Goal: Find contact information: Find contact information

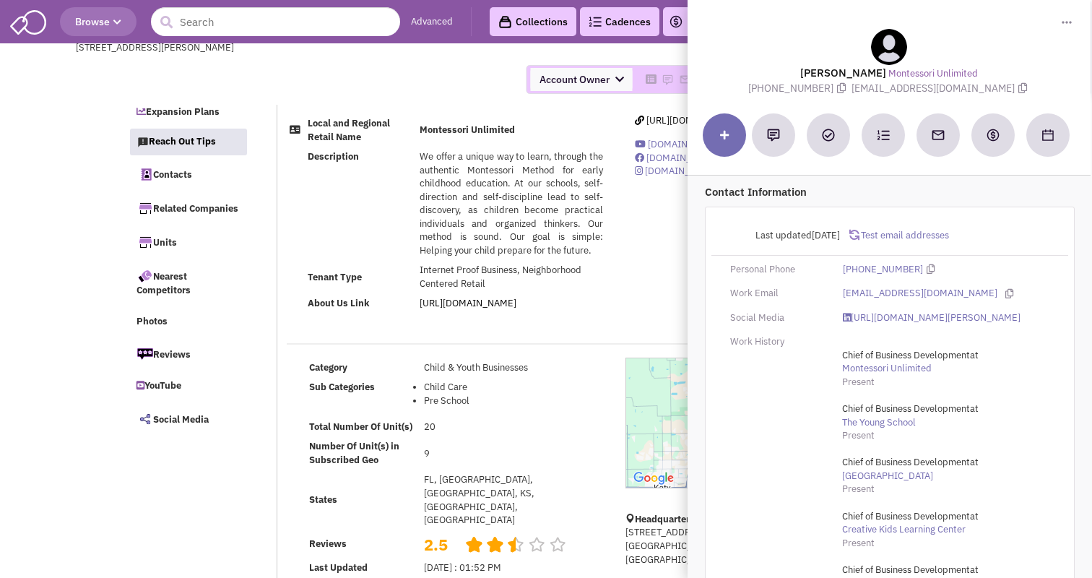
select select
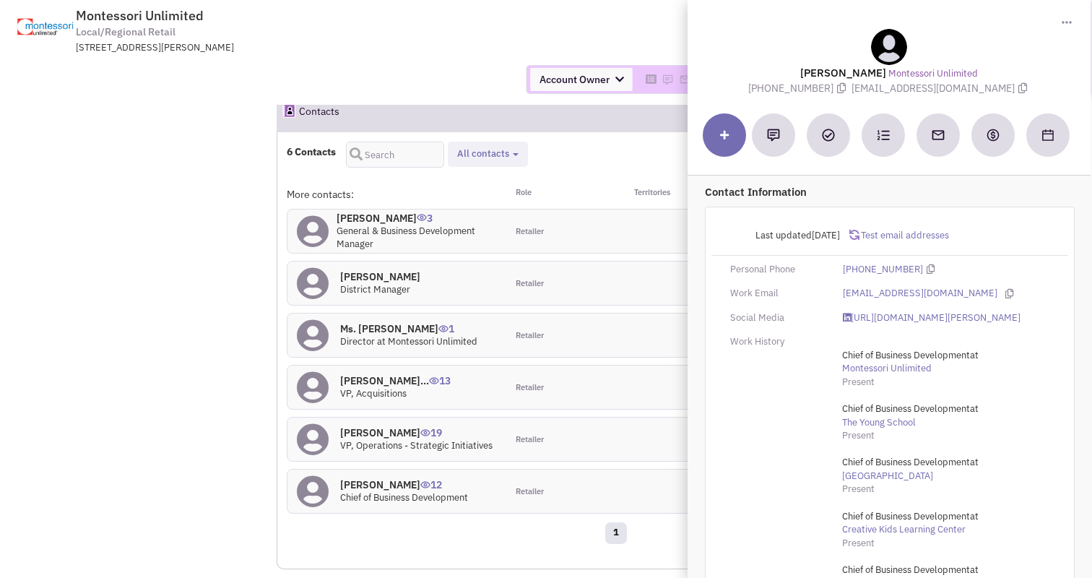
click at [627, 30] on td "Montessori Unlimited Local/Regional Retail [STREET_ADDRESS][PERSON_NAME] Return…" at bounding box center [585, 27] width 989 height 54
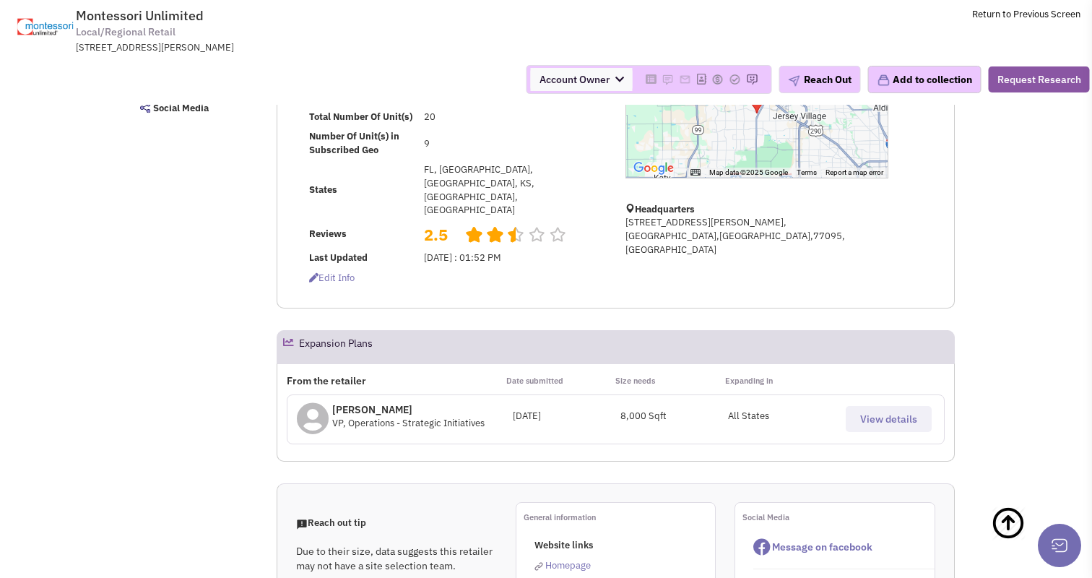
scroll to position [0, 0]
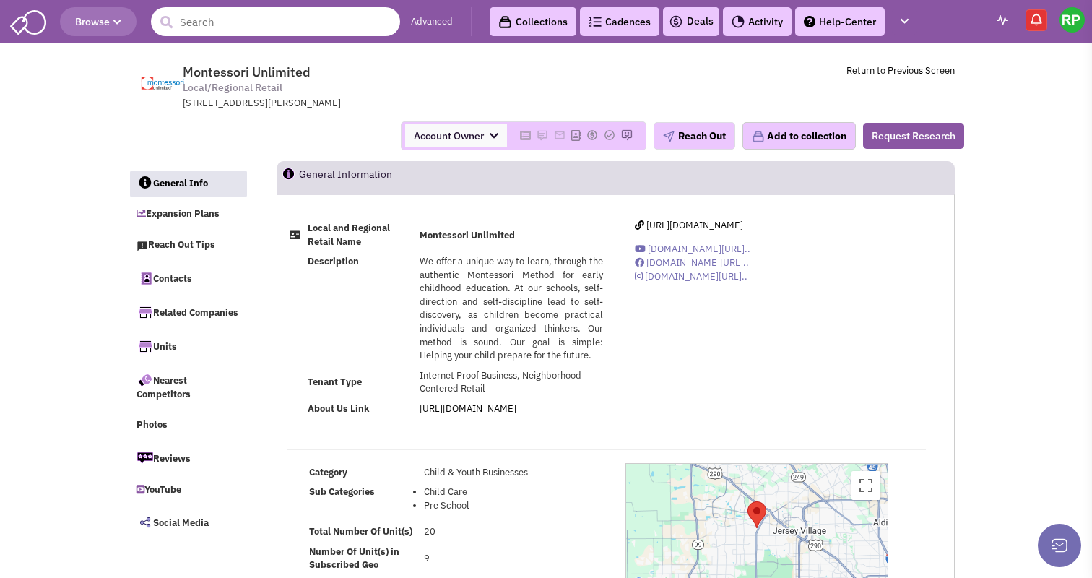
click at [283, 21] on input "text" at bounding box center [275, 21] width 249 height 29
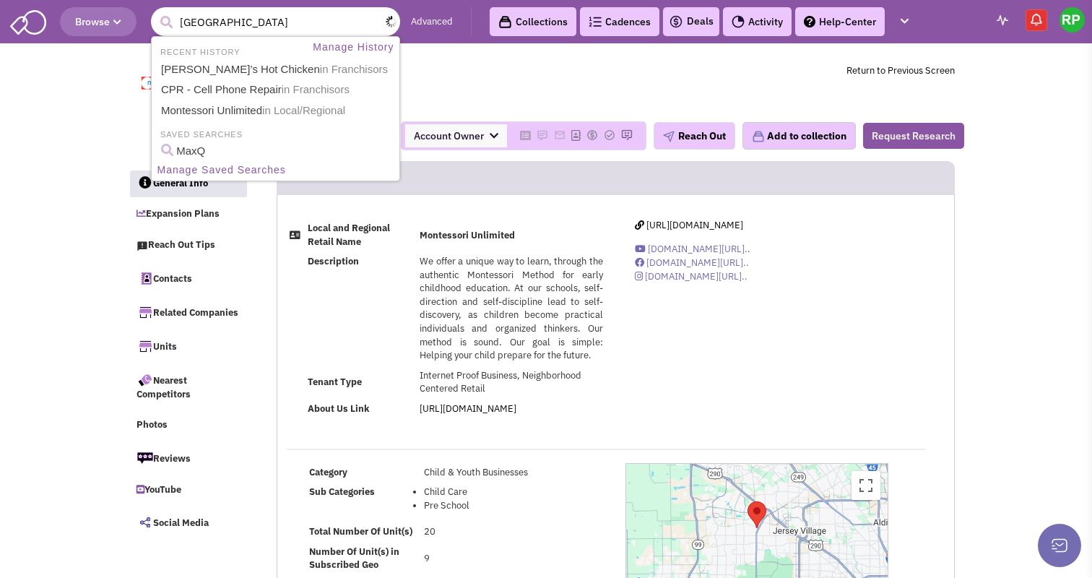
type input "[GEOGRAPHIC_DATA]"
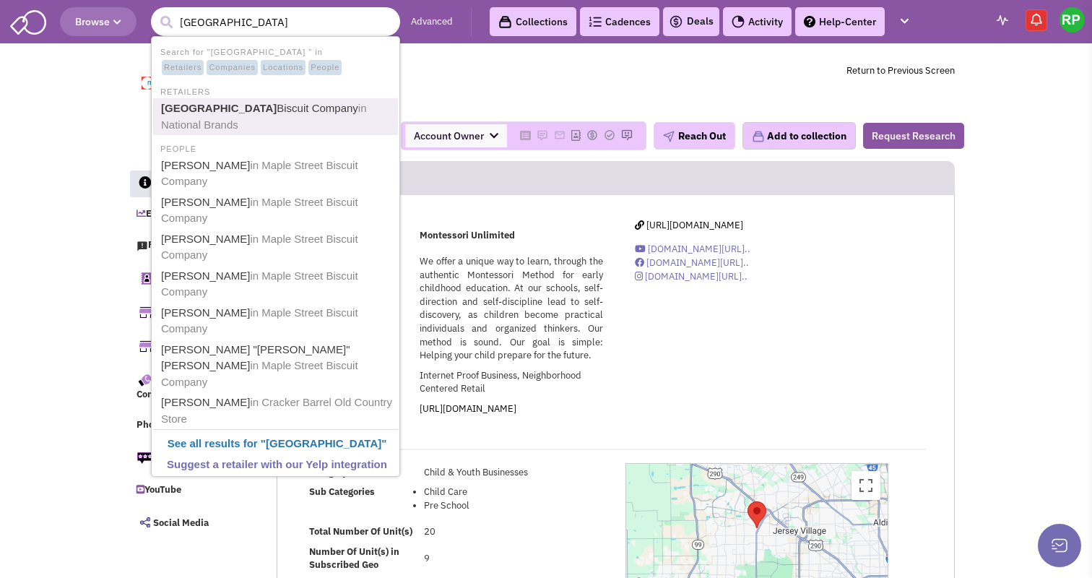
click at [330, 115] on link "Maple Street Biscuit Company in National Brands" at bounding box center [277, 116] width 241 height 35
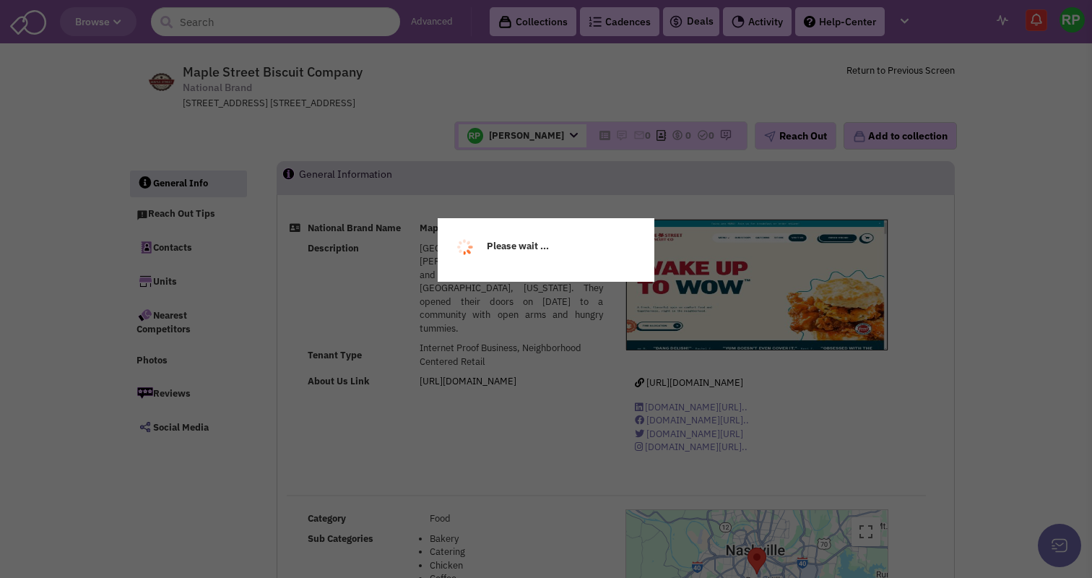
select select
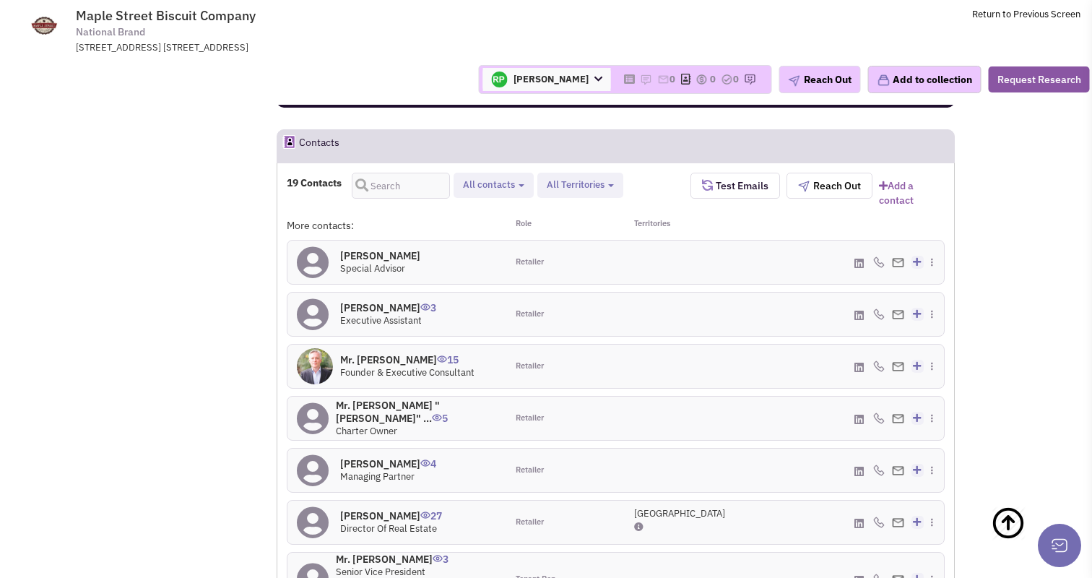
scroll to position [961, 0]
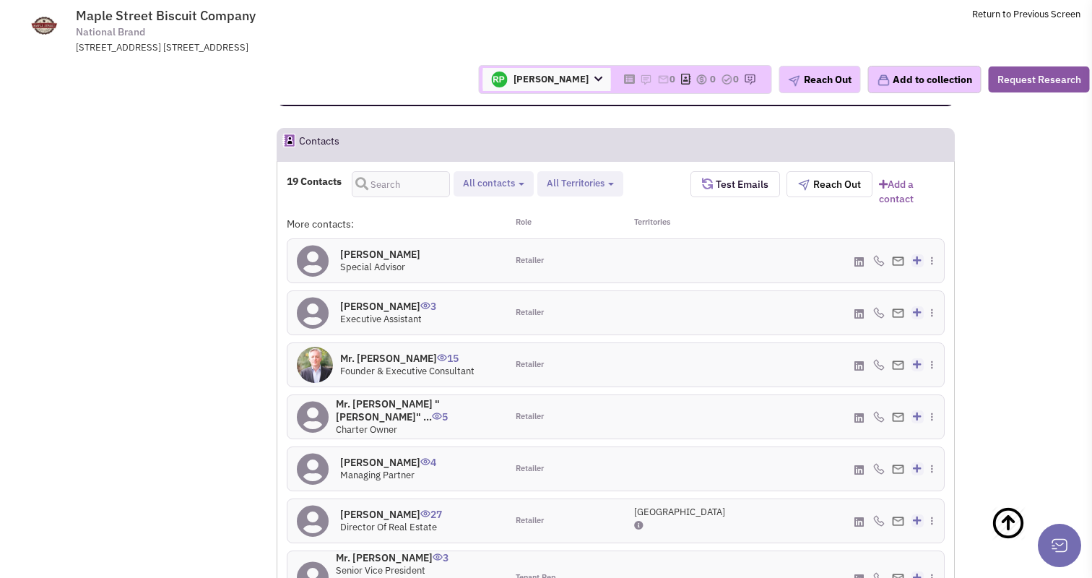
click at [367, 352] on h4 "Mr. Scott Moore 15" at bounding box center [407, 358] width 134 height 13
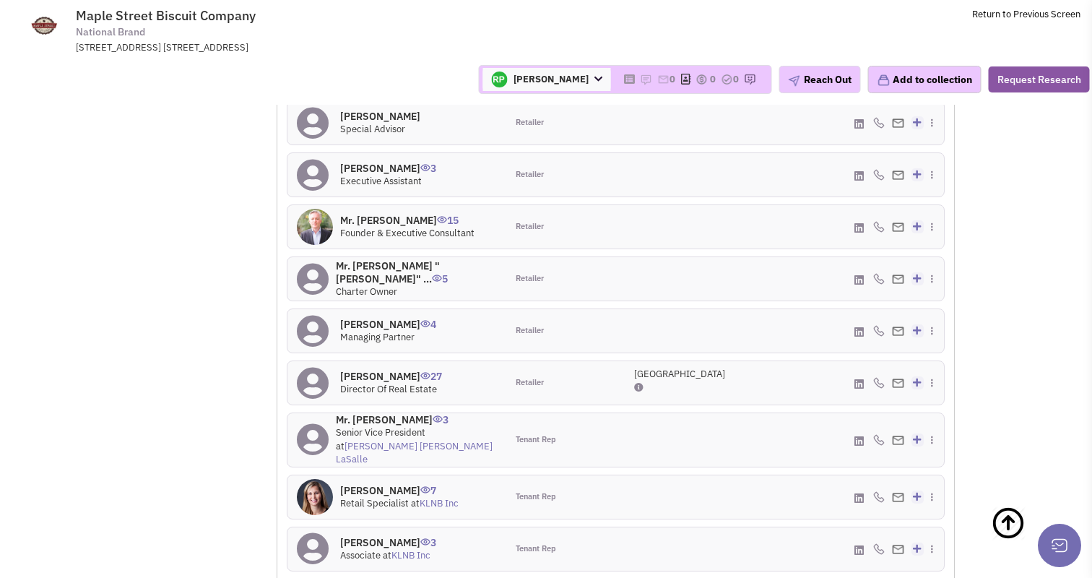
scroll to position [1102, 0]
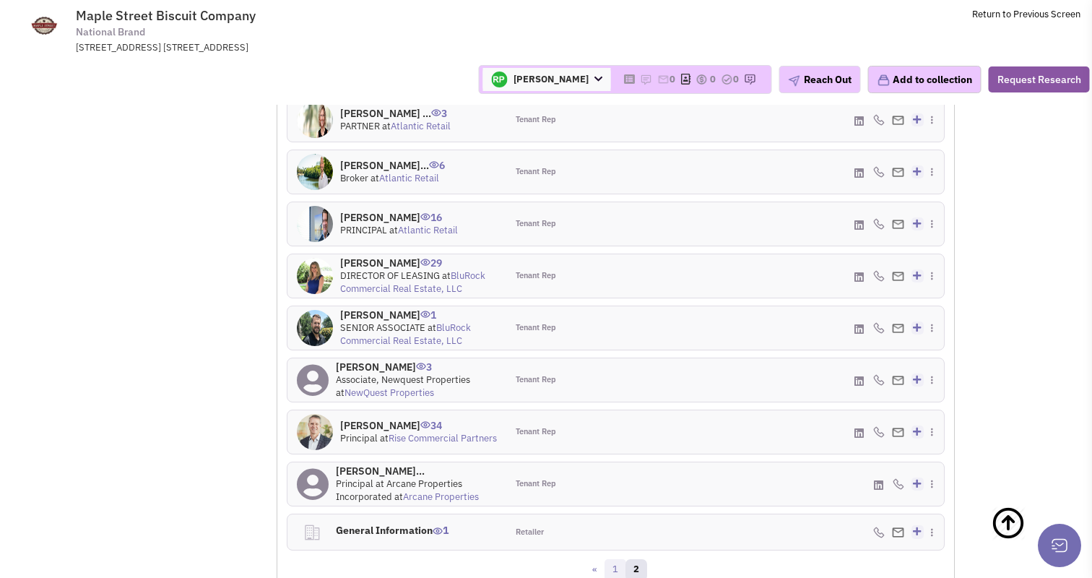
click at [615, 559] on link "1" at bounding box center [616, 570] width 22 height 22
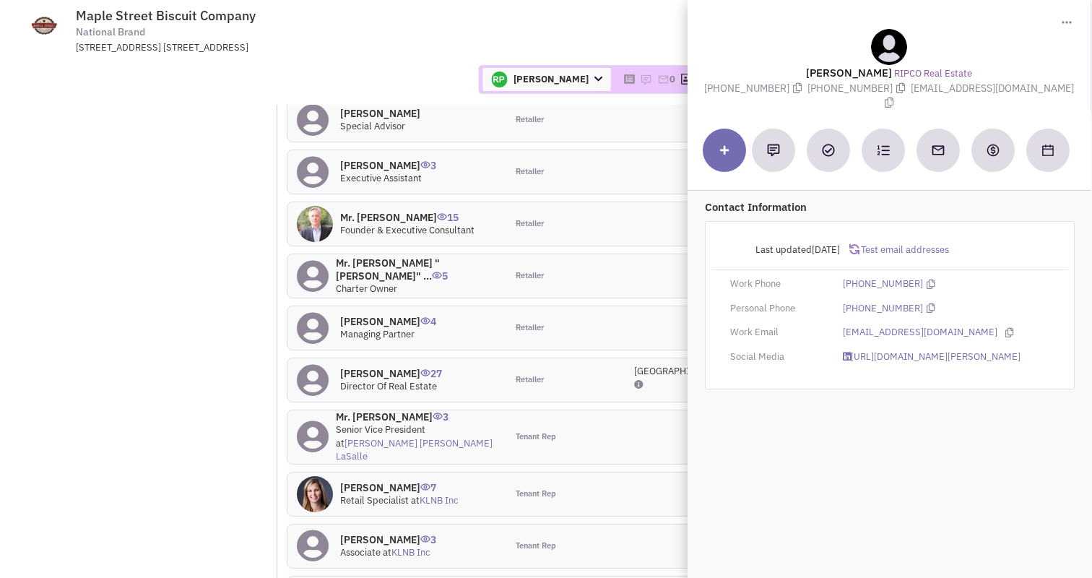
drag, startPoint x: 887, startPoint y: 75, endPoint x: 787, endPoint y: 75, distance: 100.4
click at [787, 75] on div "Tom Rettaliata RIPCO Real Estate (516) 816-5229 (516) 933-8880 trettaliata@ripc…" at bounding box center [889, 70] width 389 height 82
copy lable "Tom Rettaliata"
click at [802, 87] on icon at bounding box center [797, 88] width 9 height 10
click at [894, 98] on icon at bounding box center [889, 103] width 9 height 10
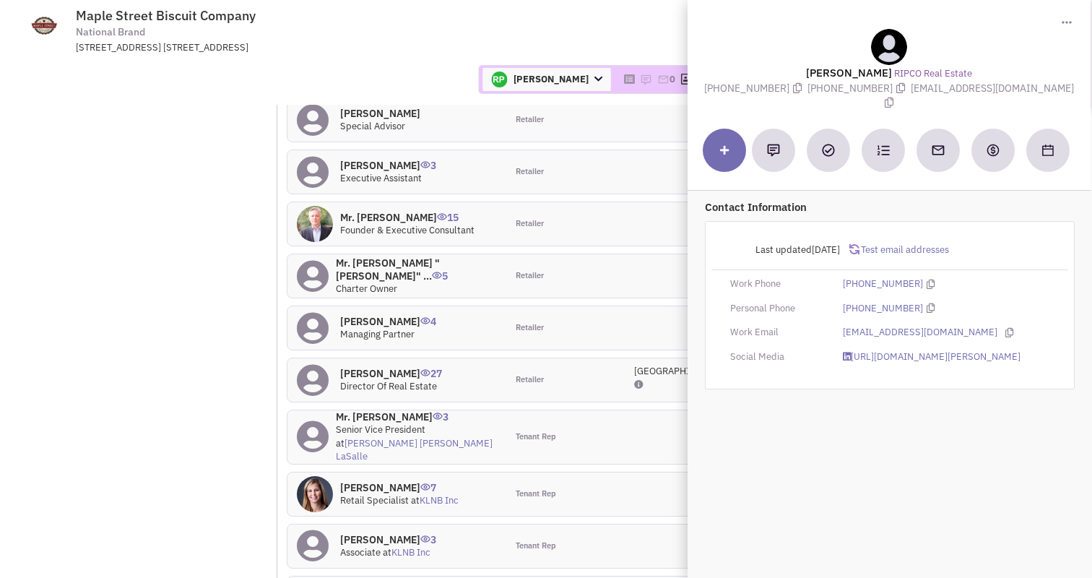
click at [322, 55] on div "Rob Powell Account Owner Amelia Andrews Austin Aguilar Austin Tidwell Billy Leh…" at bounding box center [546, 79] width 1106 height 51
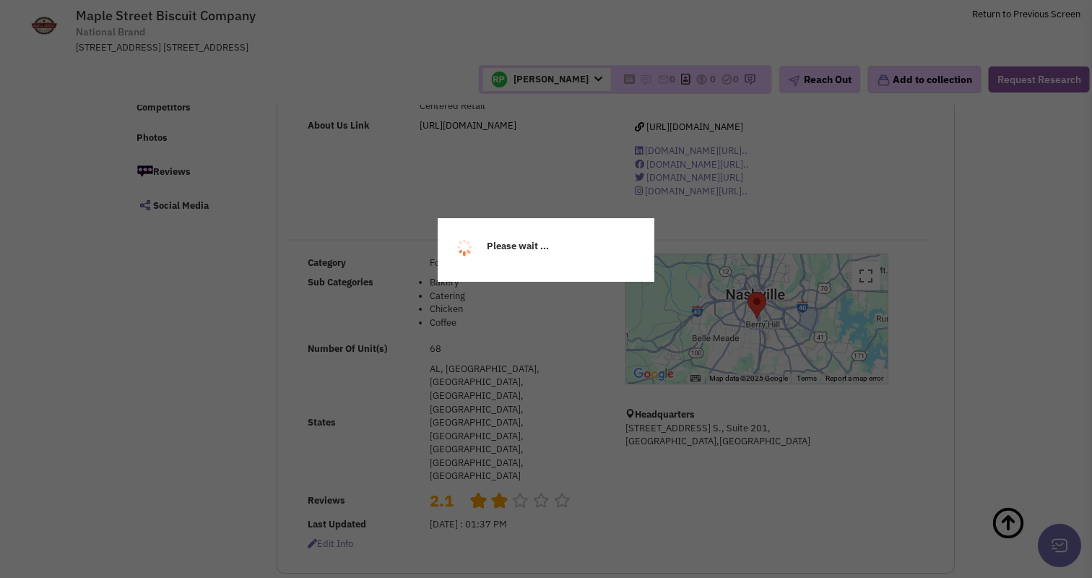
scroll to position [0, 0]
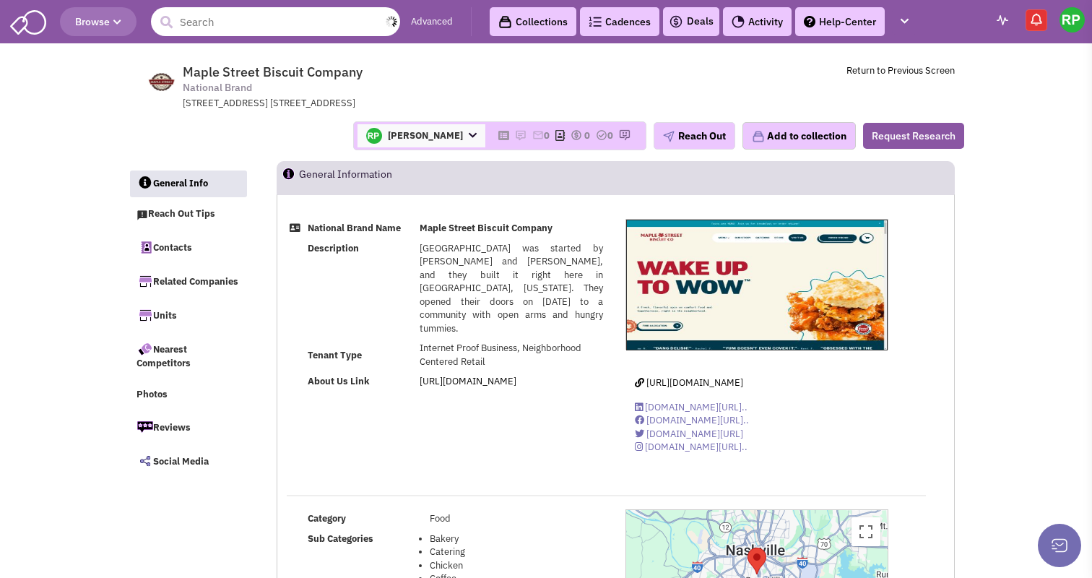
click at [321, 22] on input "text" at bounding box center [275, 21] width 249 height 29
paste input "Goldfish Swim School"
type input "Goldfish Swim School"
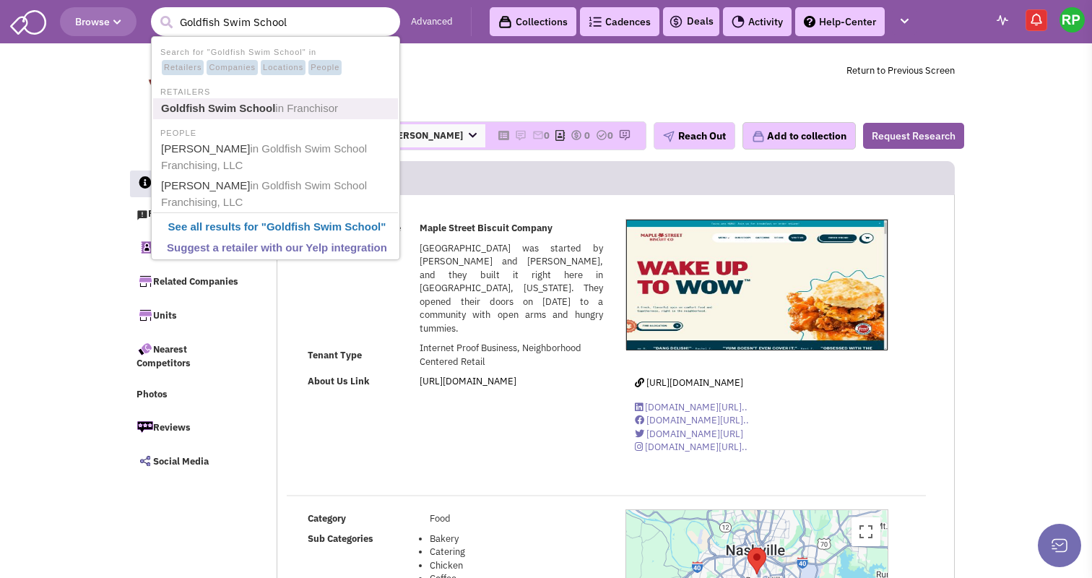
click at [285, 116] on link "Goldfish Swim School in Franchisor" at bounding box center [277, 109] width 241 height 20
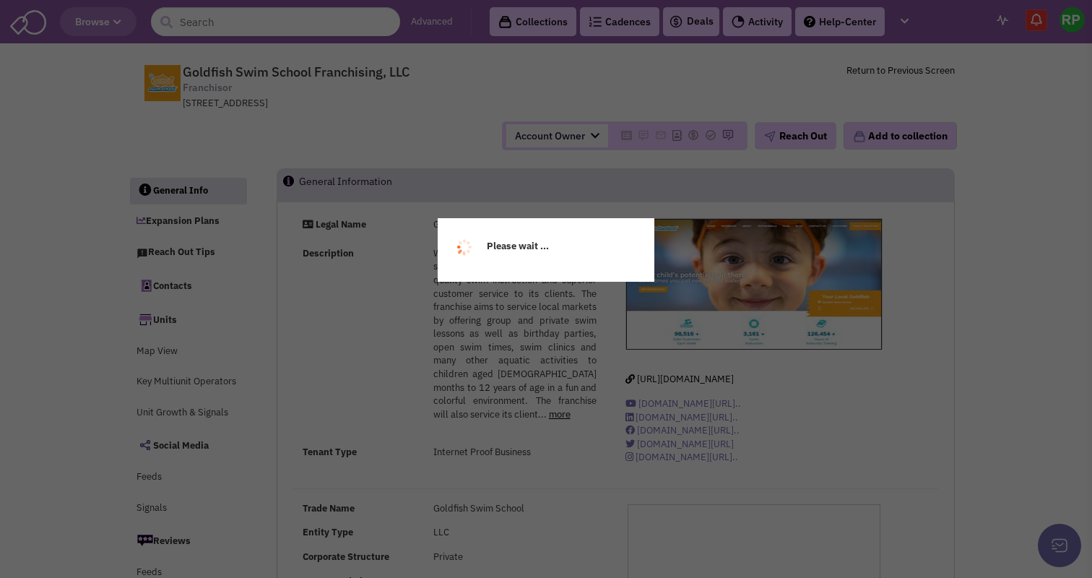
select select
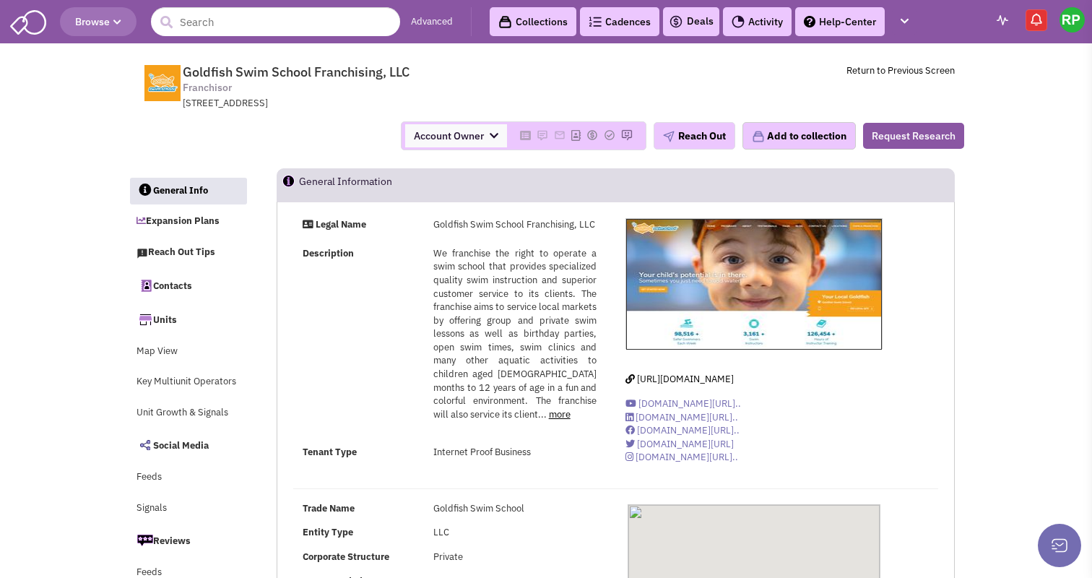
select select
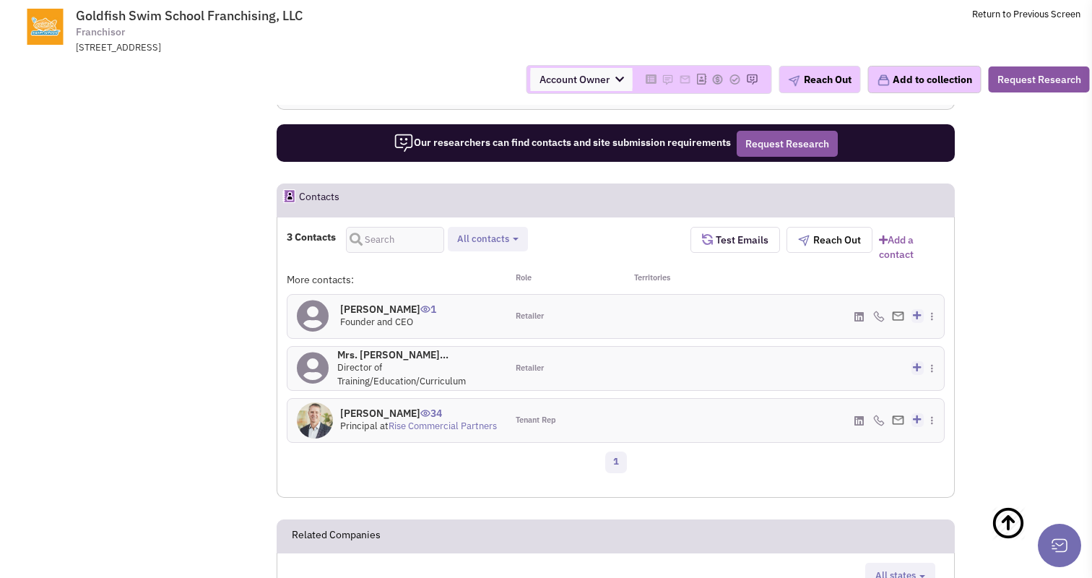
scroll to position [1153, 0]
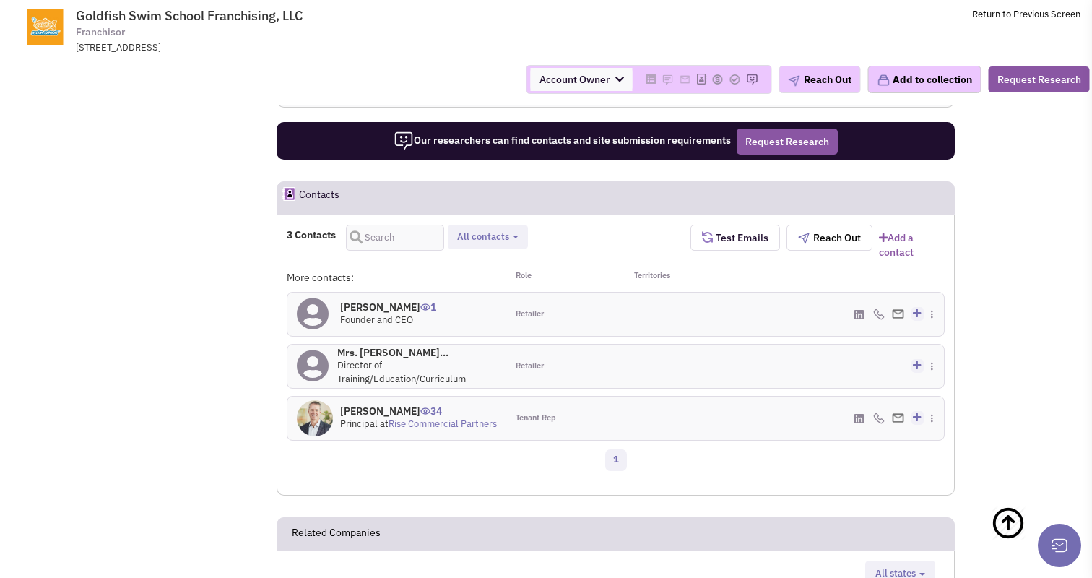
click at [399, 307] on h4 "Mr. Chris McCuiston 1" at bounding box center [388, 307] width 96 height 13
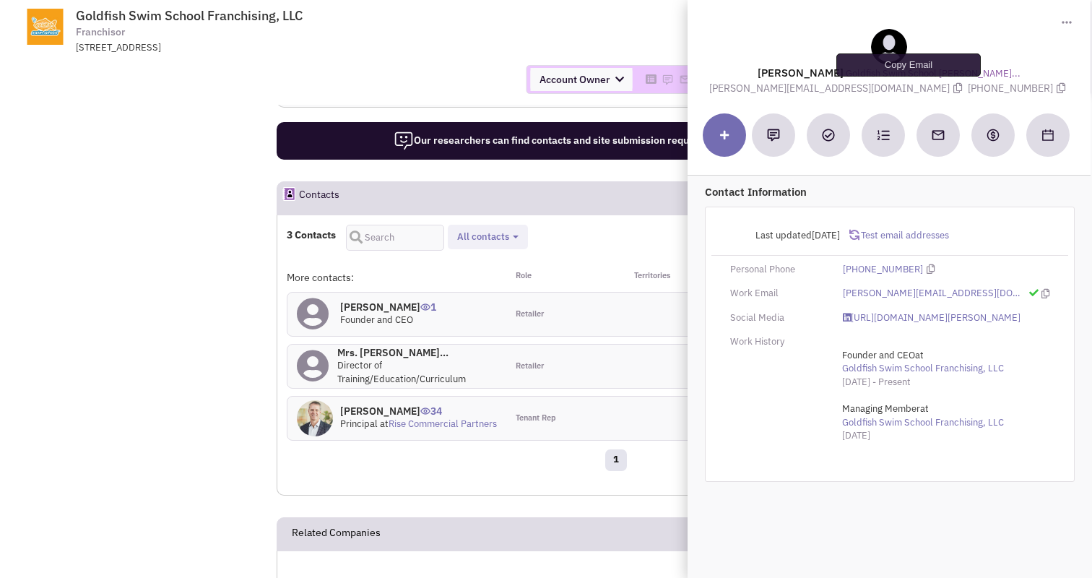
click at [954, 88] on icon at bounding box center [958, 88] width 9 height 10
click at [402, 51] on div "2701 Industrial Row Drive, Troy, MI, 48084" at bounding box center [264, 48] width 377 height 14
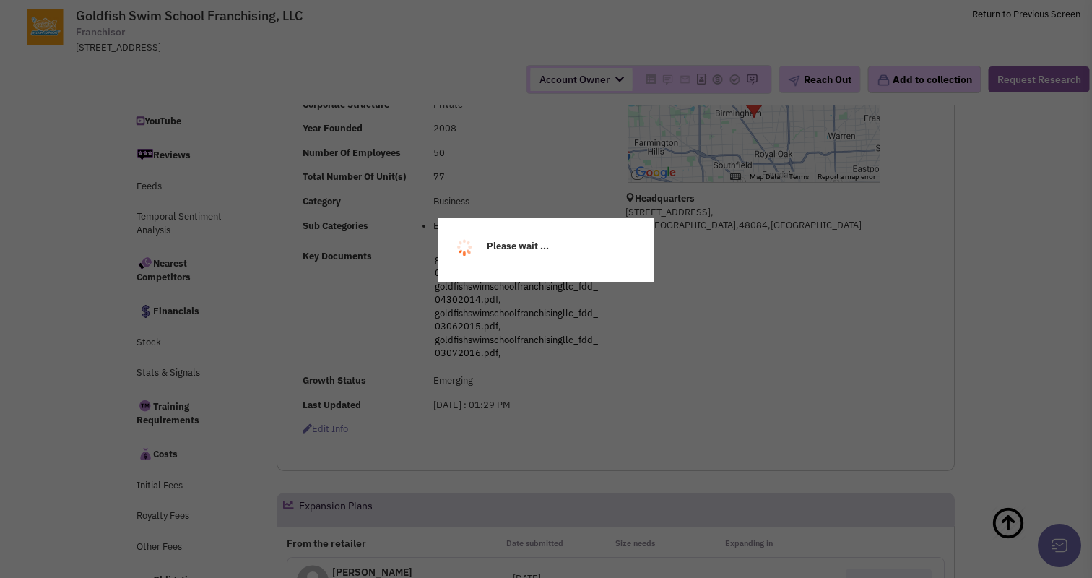
scroll to position [0, 0]
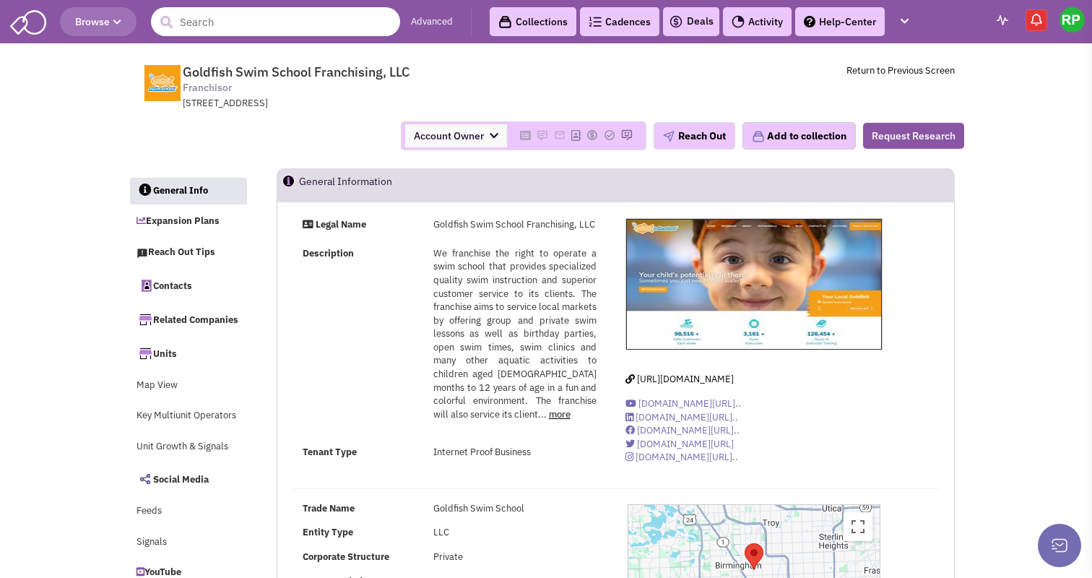
click at [294, 23] on input "text" at bounding box center [275, 21] width 249 height 29
paste input "Shake Shack"
type input "Shake Shack"
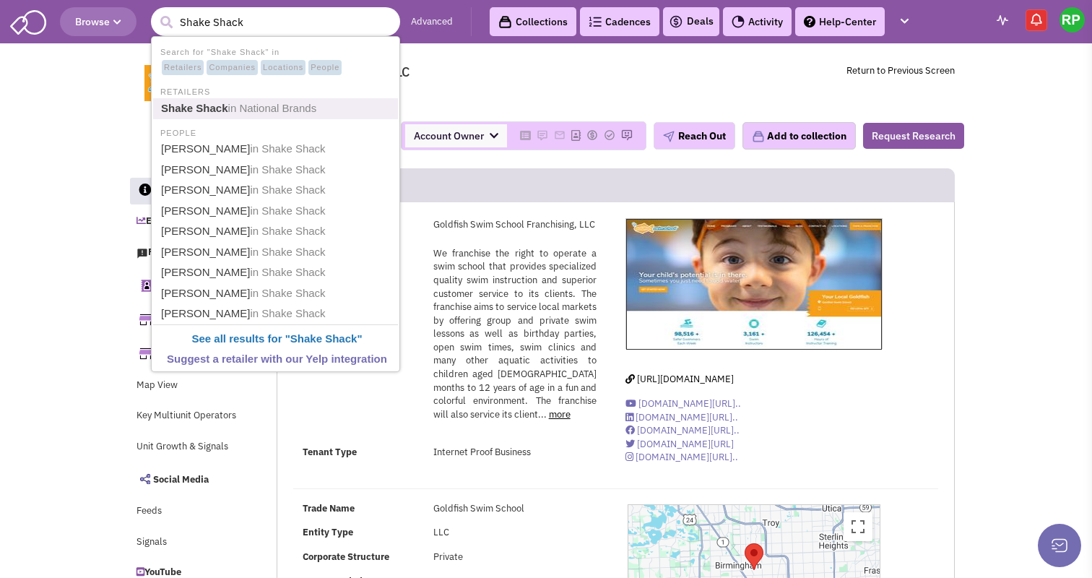
click at [261, 106] on span "in National Brands" at bounding box center [272, 108] width 89 height 12
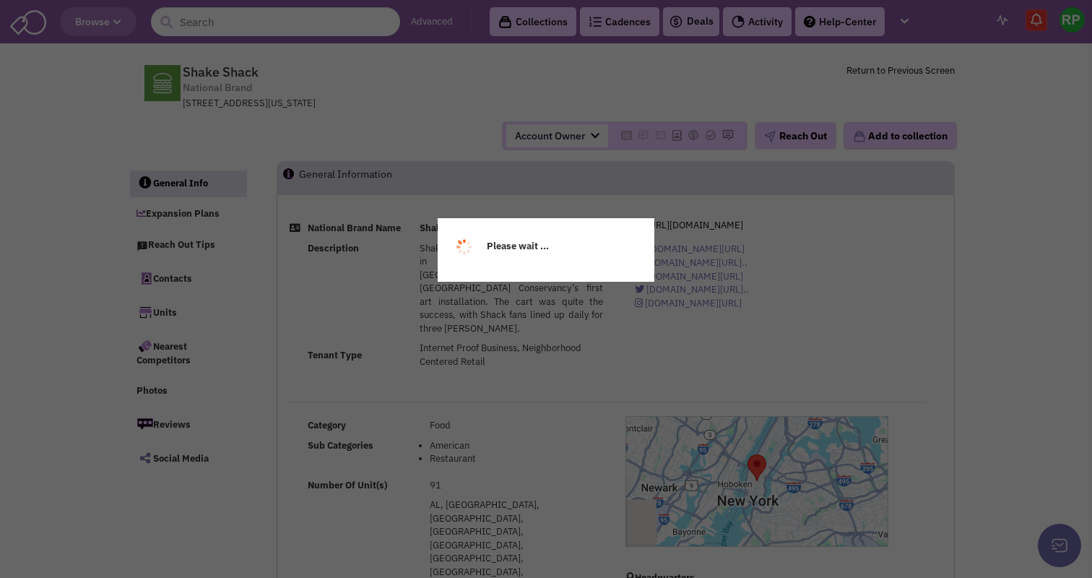
select select
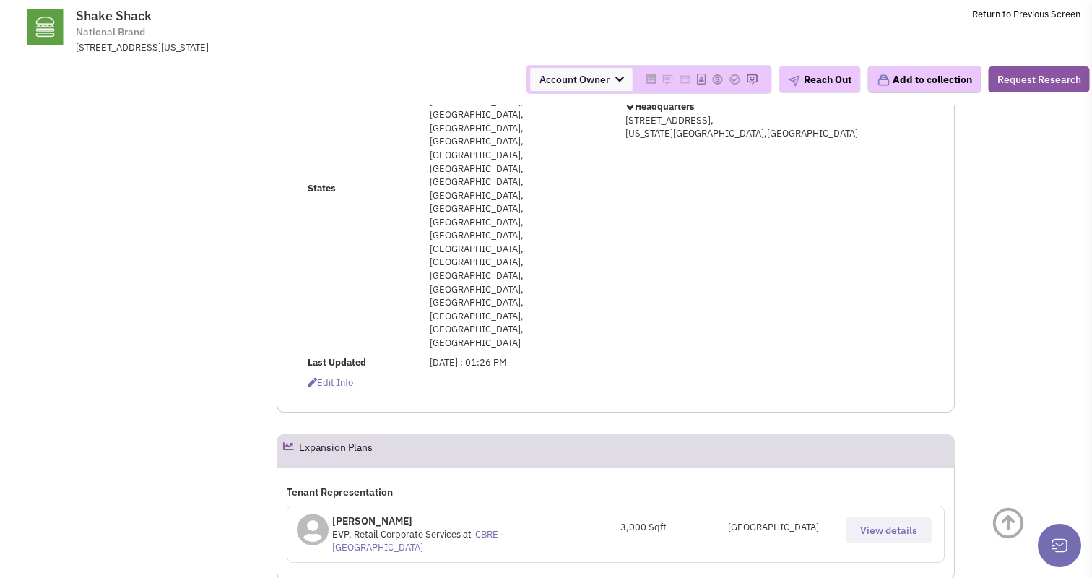
scroll to position [376, 0]
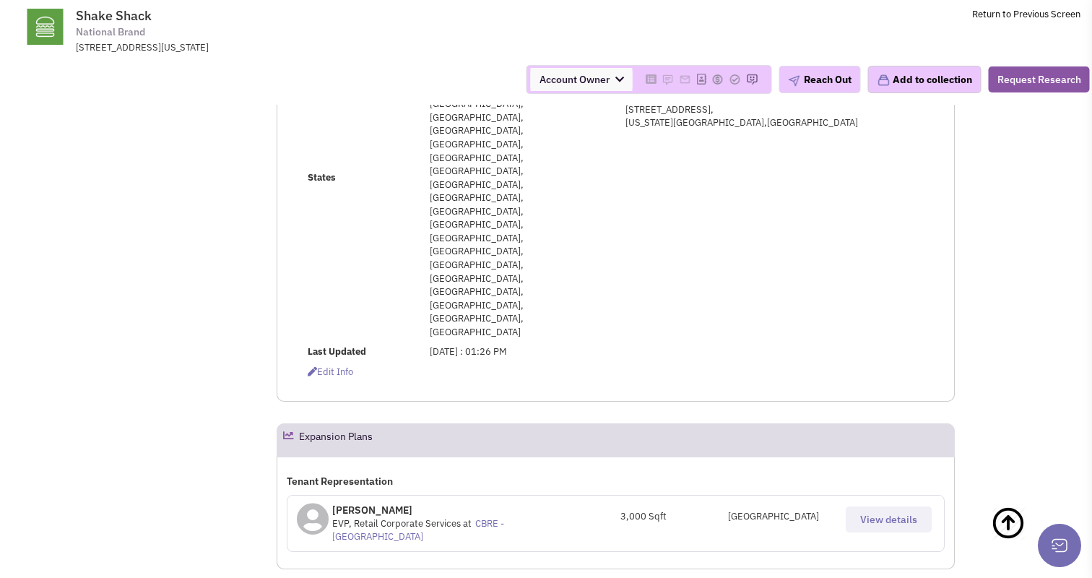
click at [360, 503] on p "Scott Muller" at bounding box center [422, 510] width 181 height 14
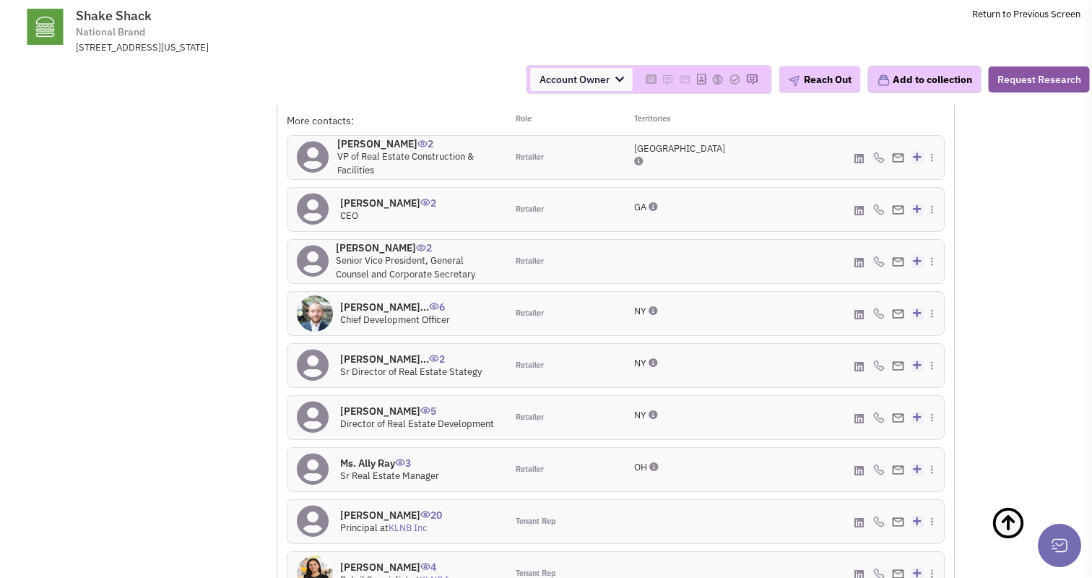
scroll to position [1299, 0]
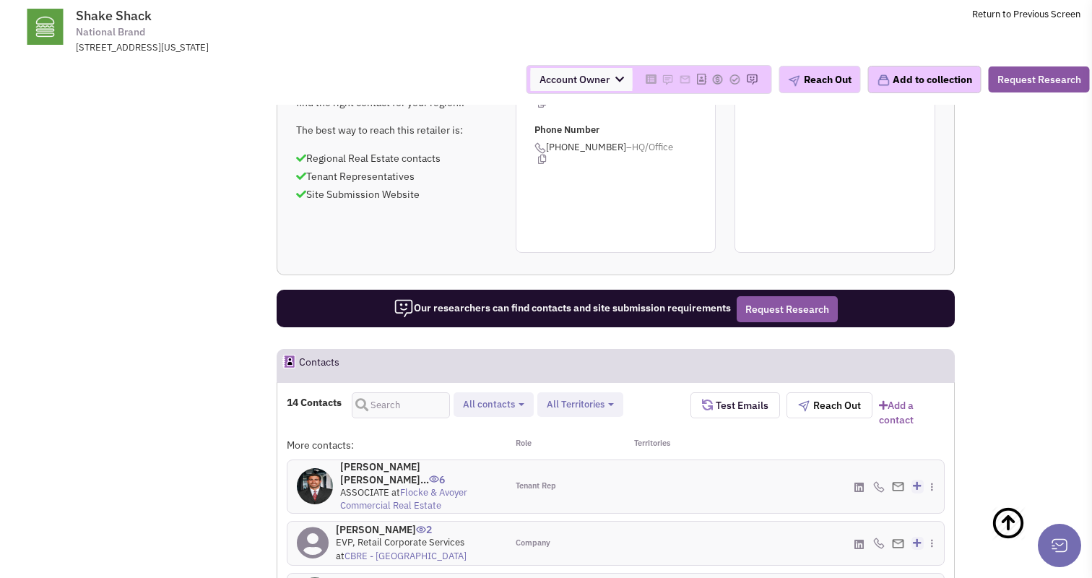
scroll to position [949, 0]
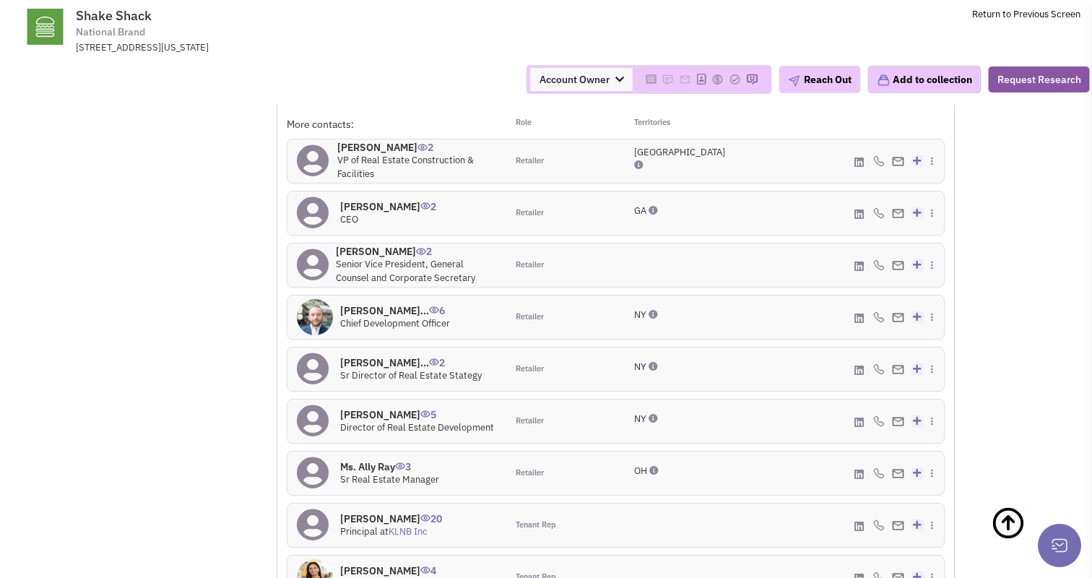
scroll to position [1288, 0]
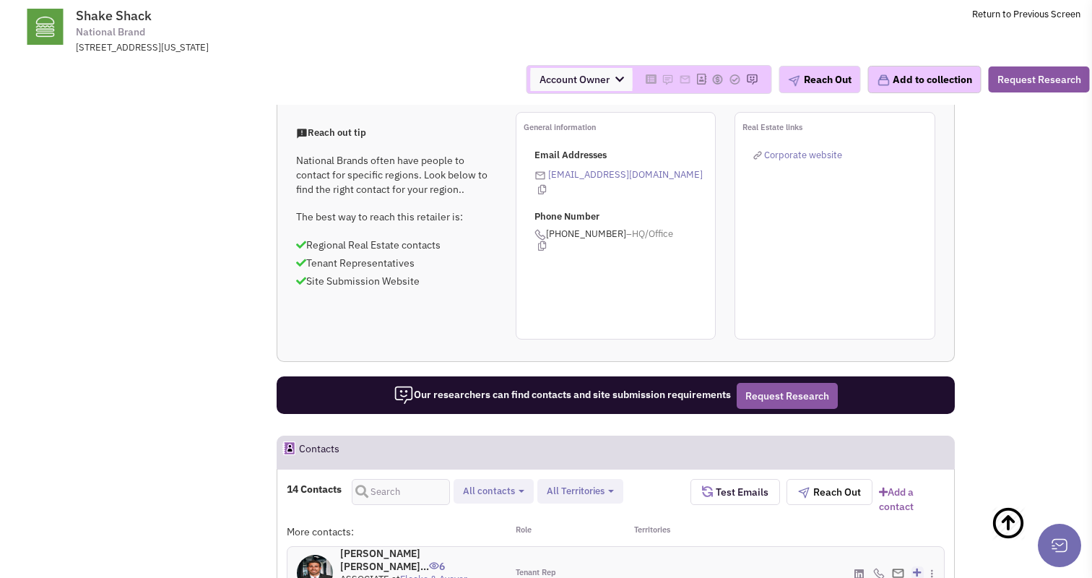
scroll to position [871, 0]
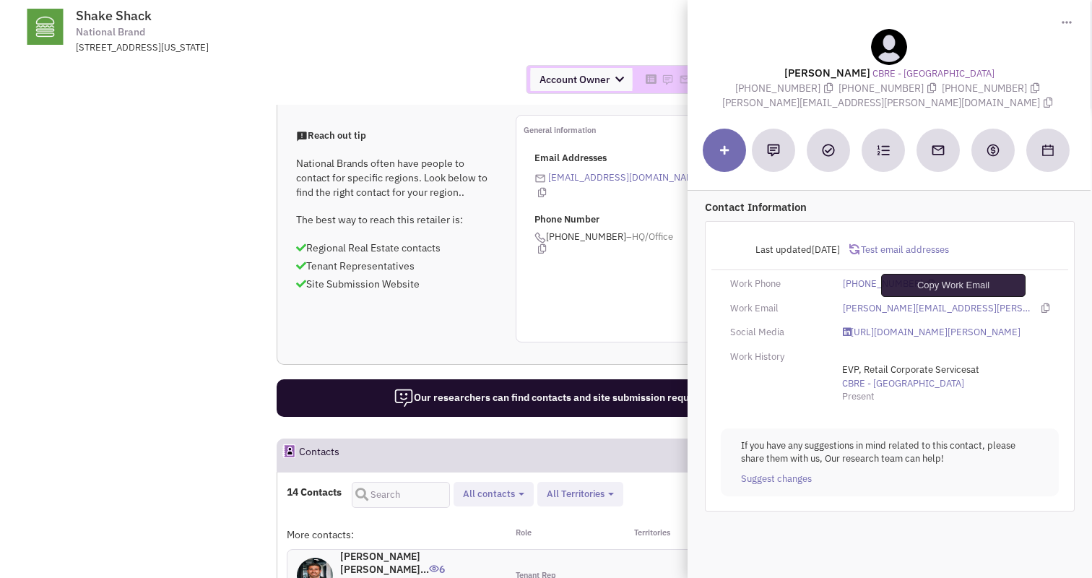
click at [1042, 308] on icon at bounding box center [1046, 307] width 8 height 9
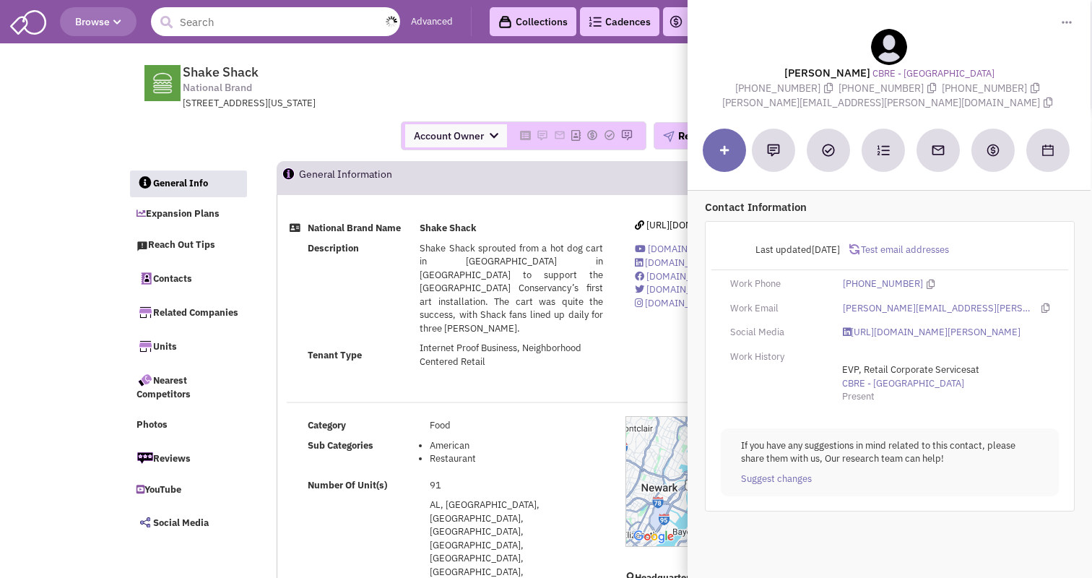
click at [288, 30] on input "text" at bounding box center [275, 21] width 249 height 29
paste input "Maple Street Biscuit Company"
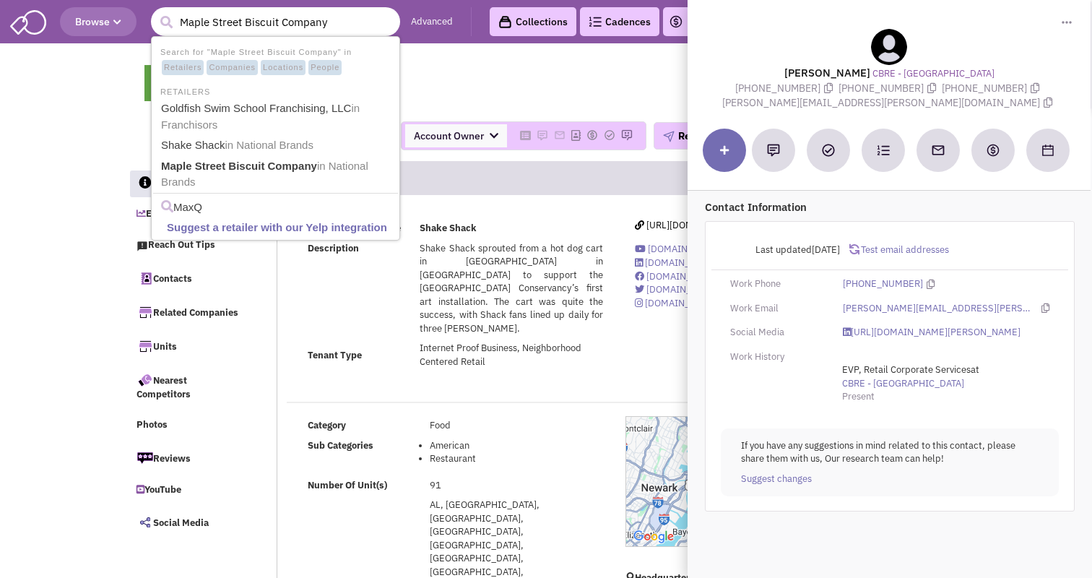
type input "Maple Street Biscuit Company"
click at [155, 12] on button "submit" at bounding box center [166, 23] width 22 height 22
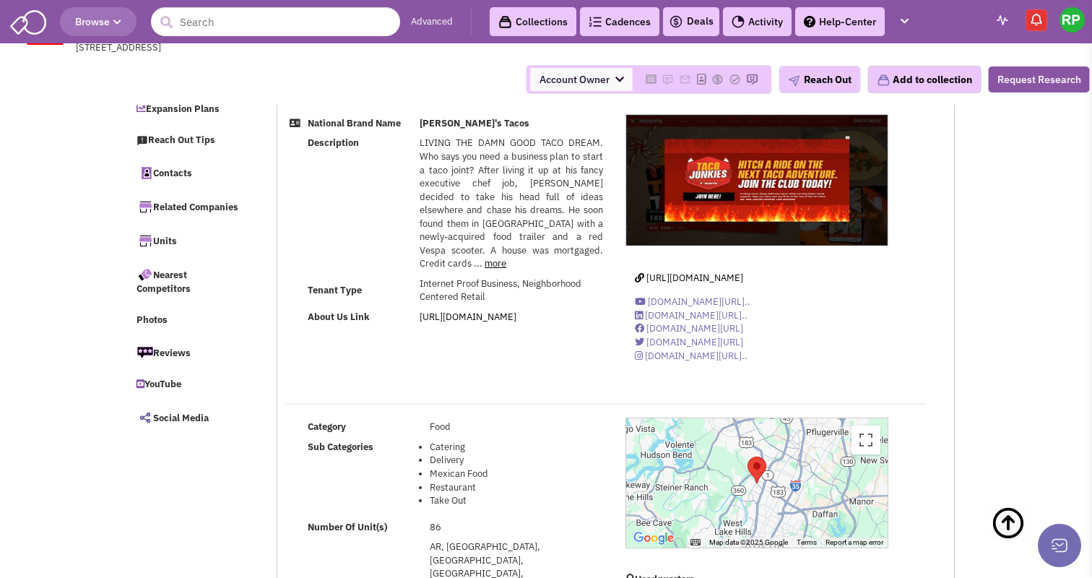
select select
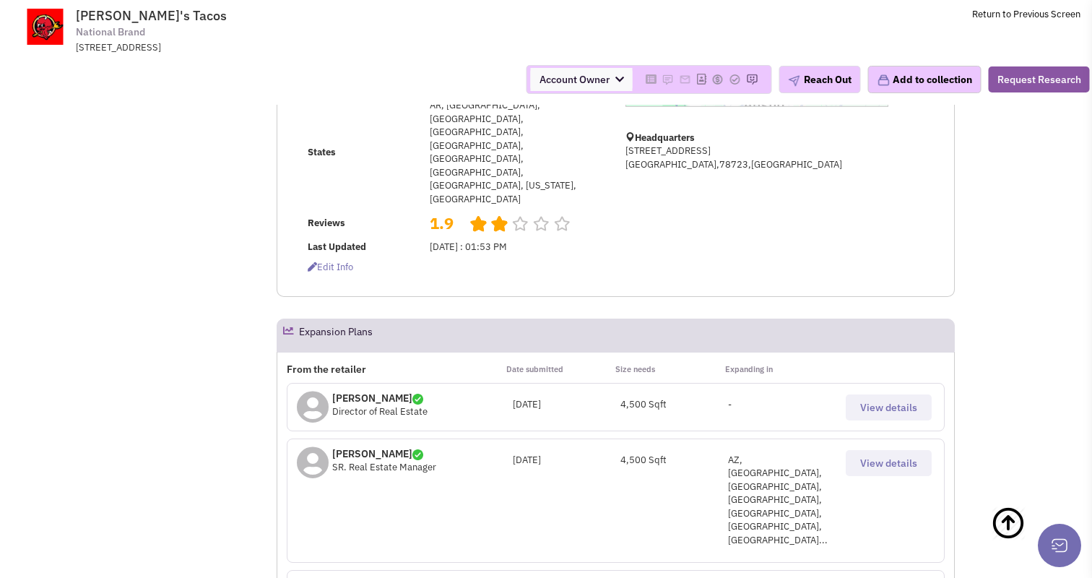
click at [338, 446] on p "Julie Krupa" at bounding box center [384, 453] width 104 height 14
click at [359, 446] on p "[PERSON_NAME]" at bounding box center [384, 453] width 104 height 14
click at [314, 446] on icon at bounding box center [313, 462] width 32 height 33
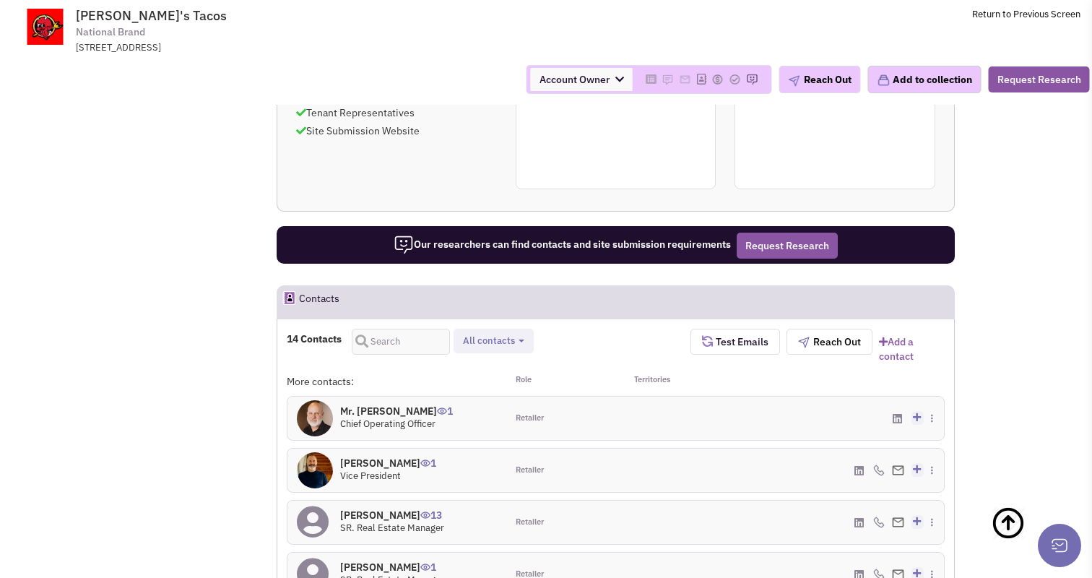
scroll to position [1249, 0]
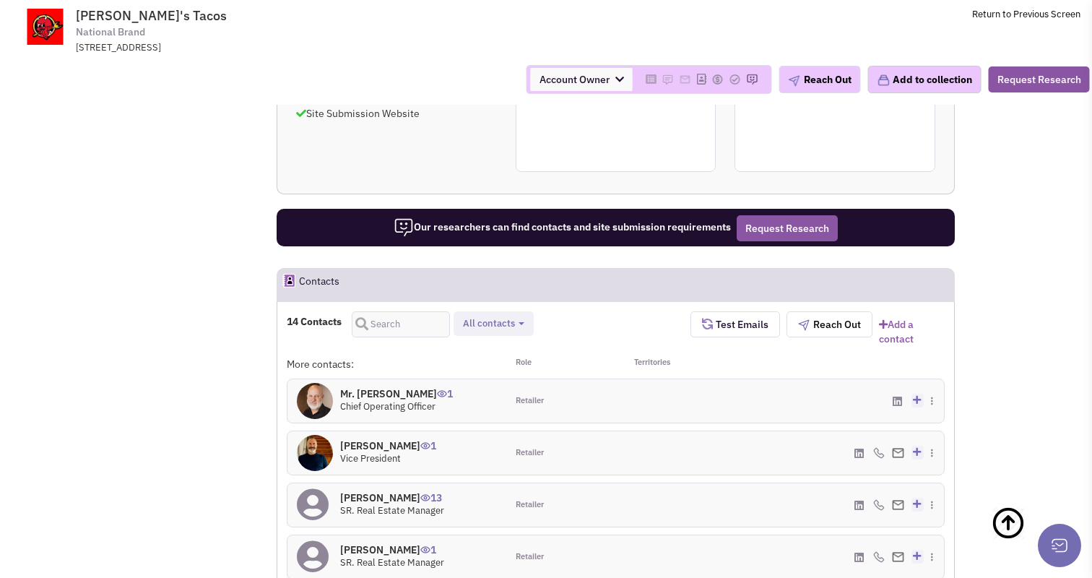
click at [379, 543] on h4 "Julie Krupa 1" at bounding box center [392, 549] width 104 height 13
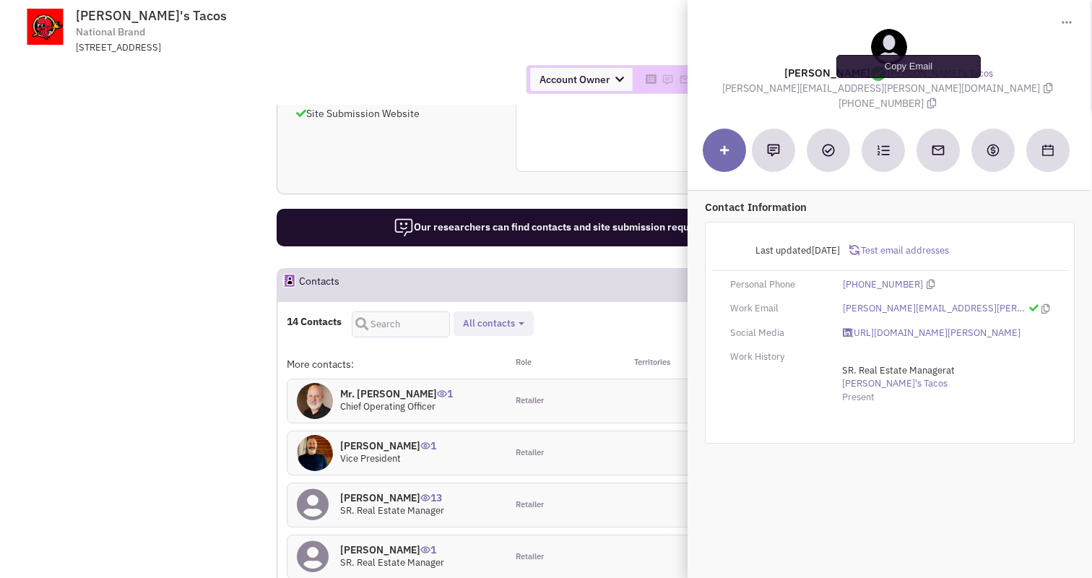
click at [1044, 90] on icon at bounding box center [1048, 88] width 9 height 10
click at [457, 25] on td "[PERSON_NAME]'s Tacos National Brand [STREET_ADDRESS] Return to Previous Screen" at bounding box center [585, 27] width 989 height 54
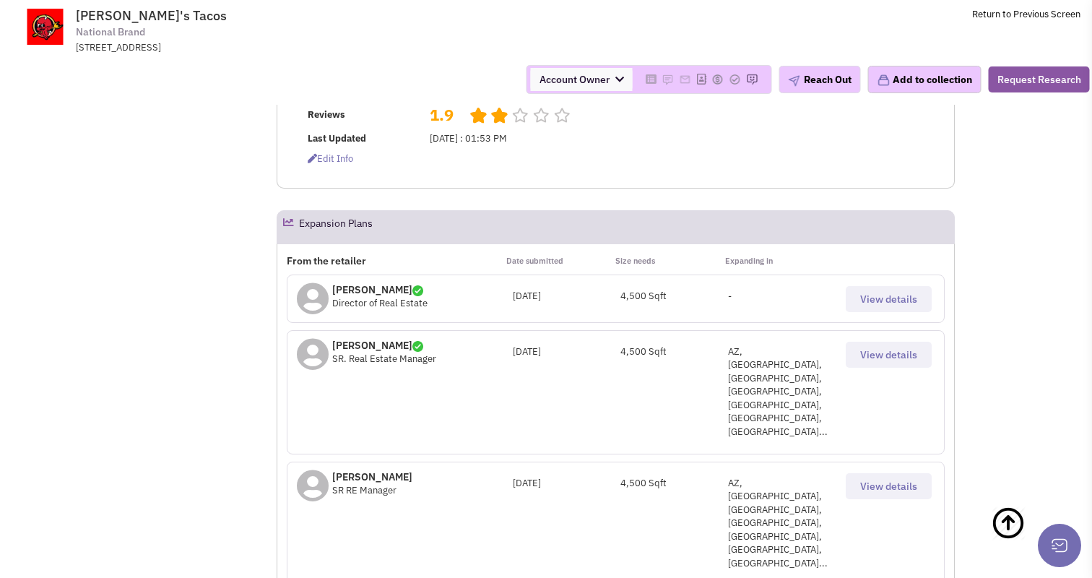
scroll to position [0, 0]
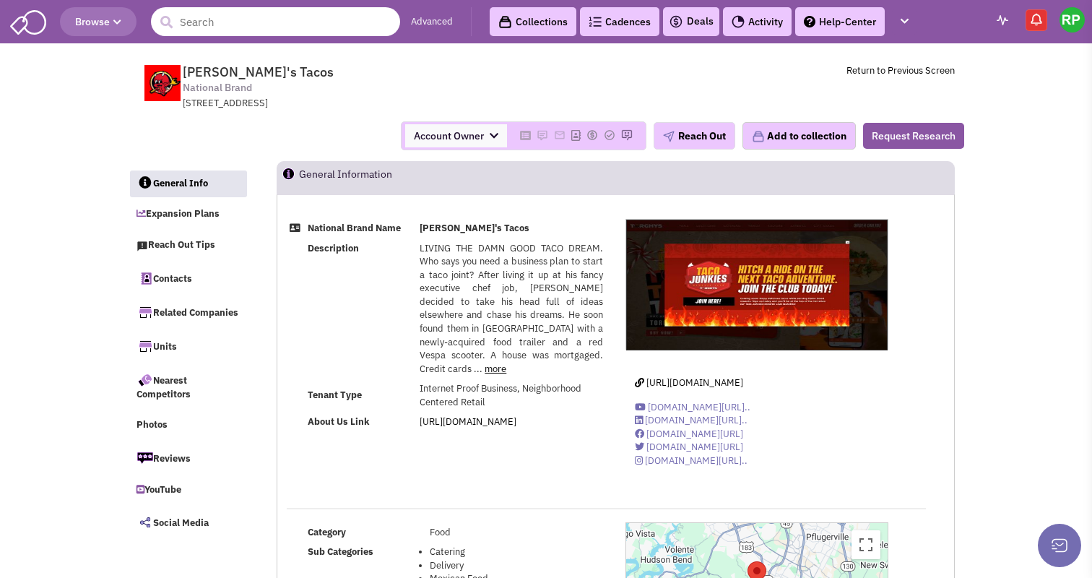
click at [231, 22] on input "text" at bounding box center [275, 21] width 249 height 29
paste input "Montessori Unlimited"
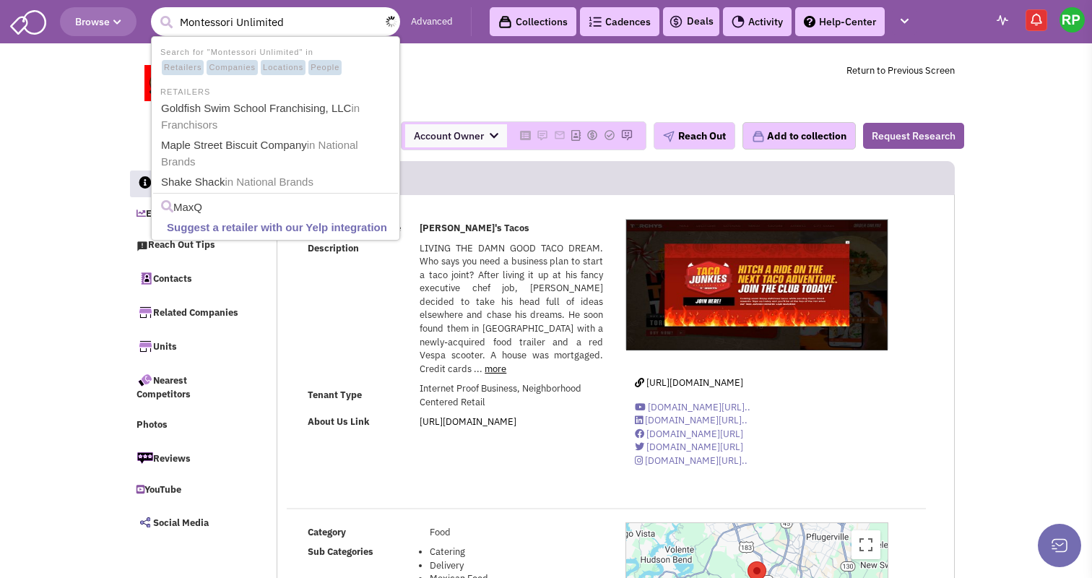
type input "Montessori Unlimited"
click at [155, 12] on button "submit" at bounding box center [166, 23] width 22 height 22
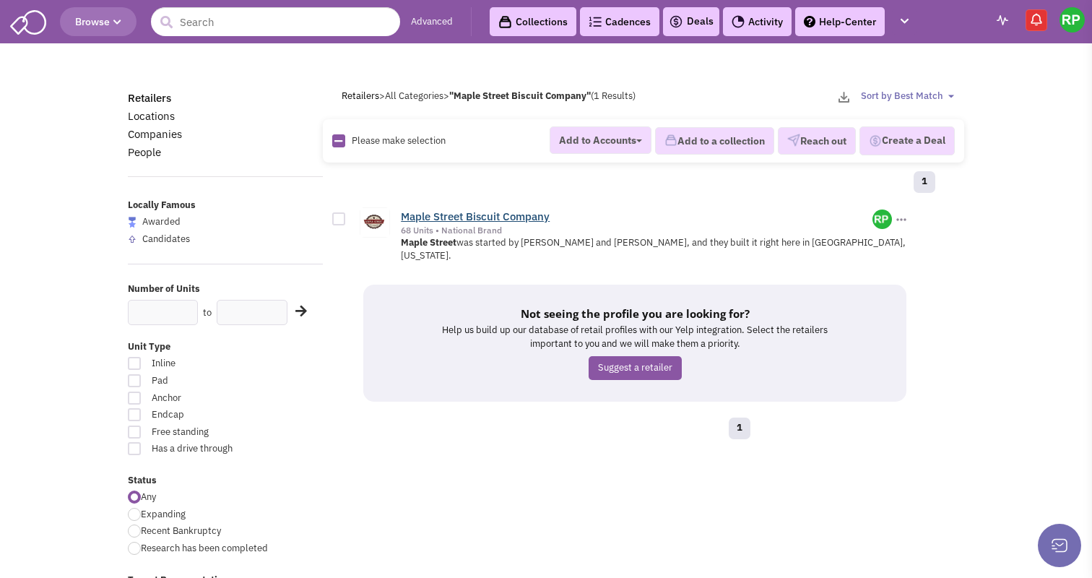
click at [468, 214] on link "Maple Street Biscuit Company" at bounding box center [475, 216] width 149 height 14
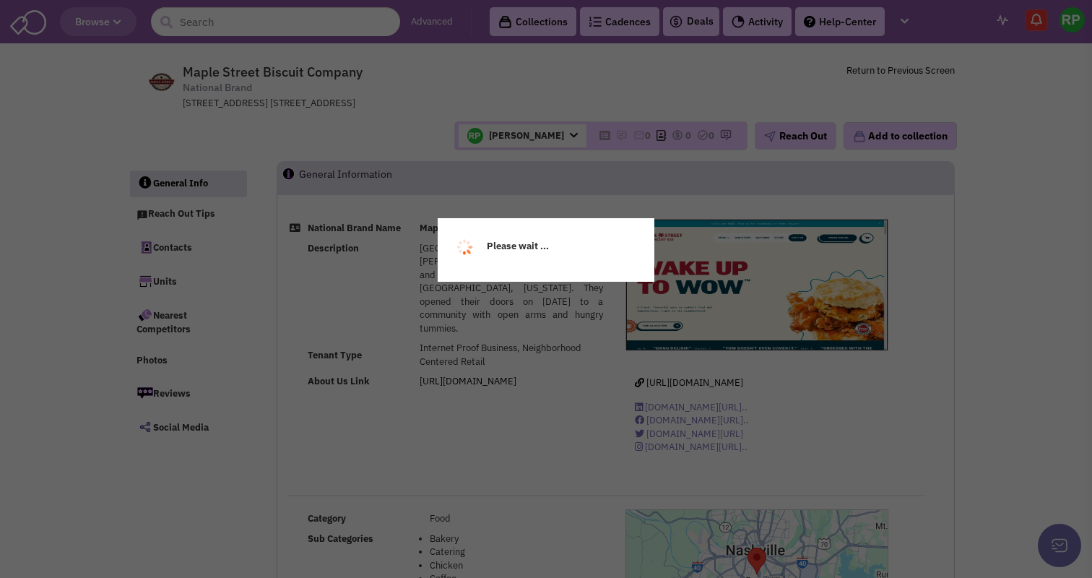
select select
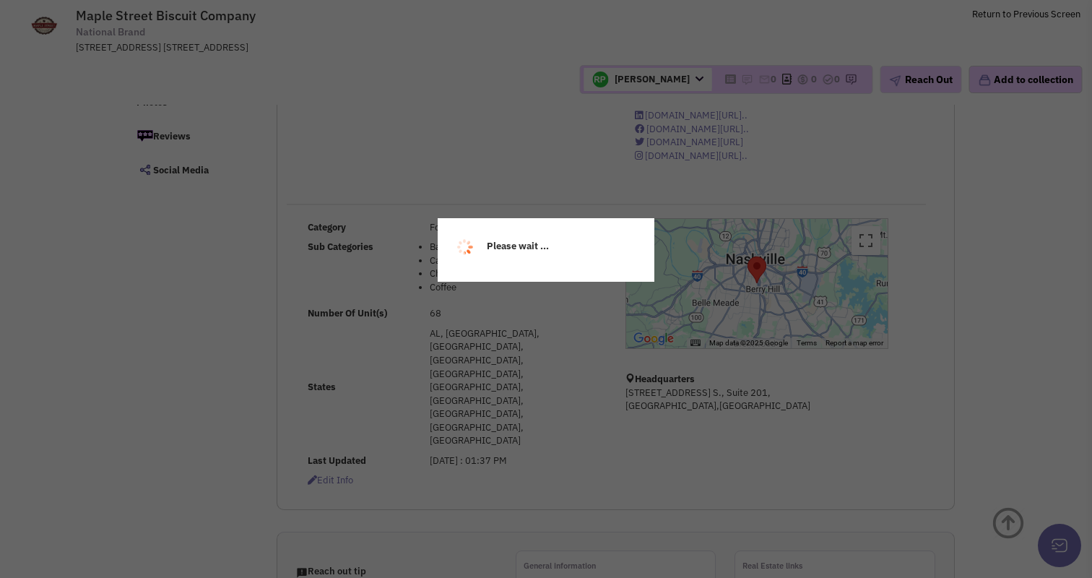
scroll to position [194, 0]
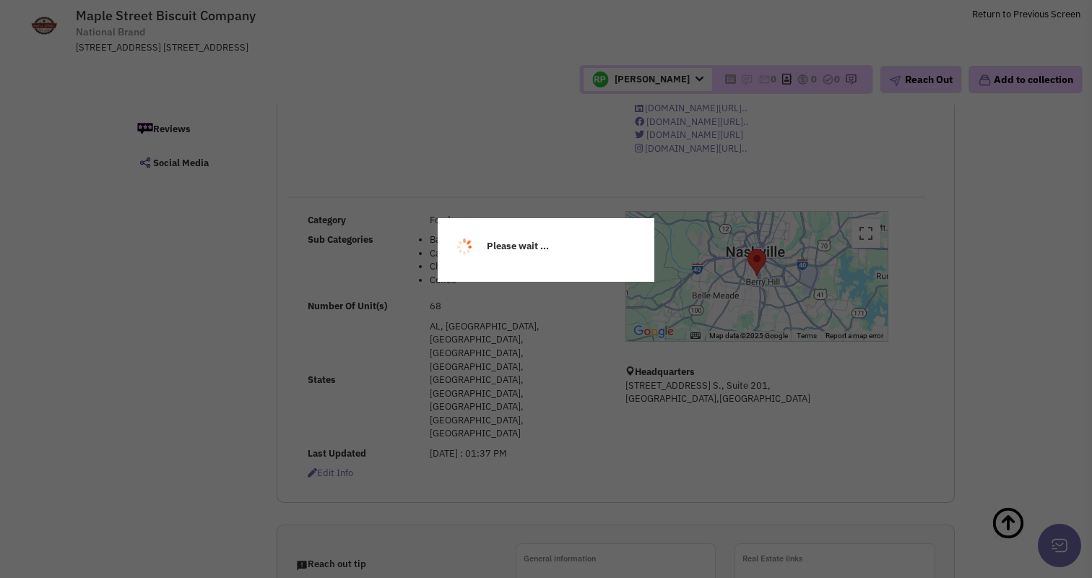
select select
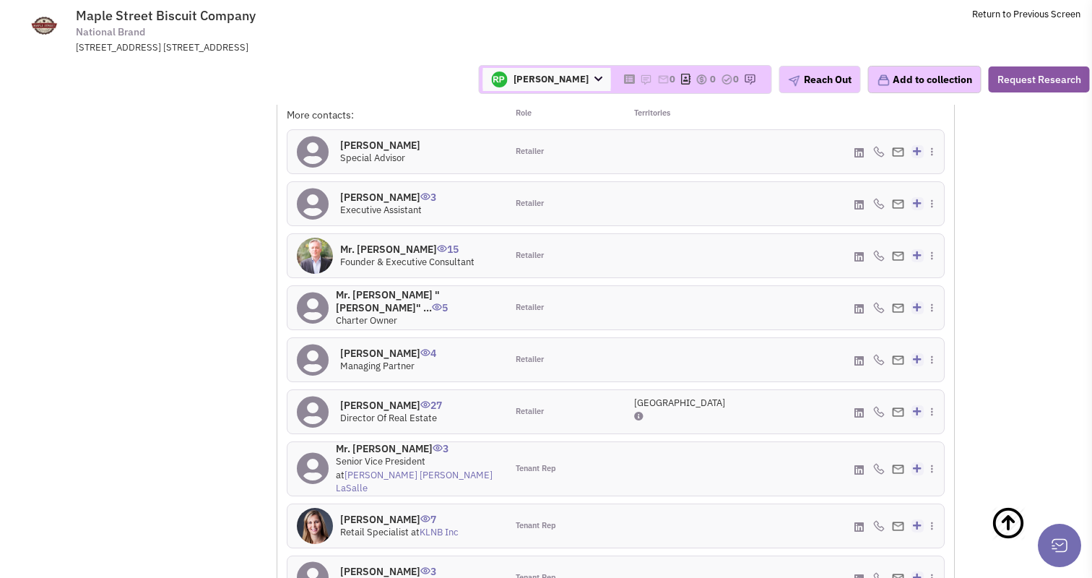
scroll to position [1081, 0]
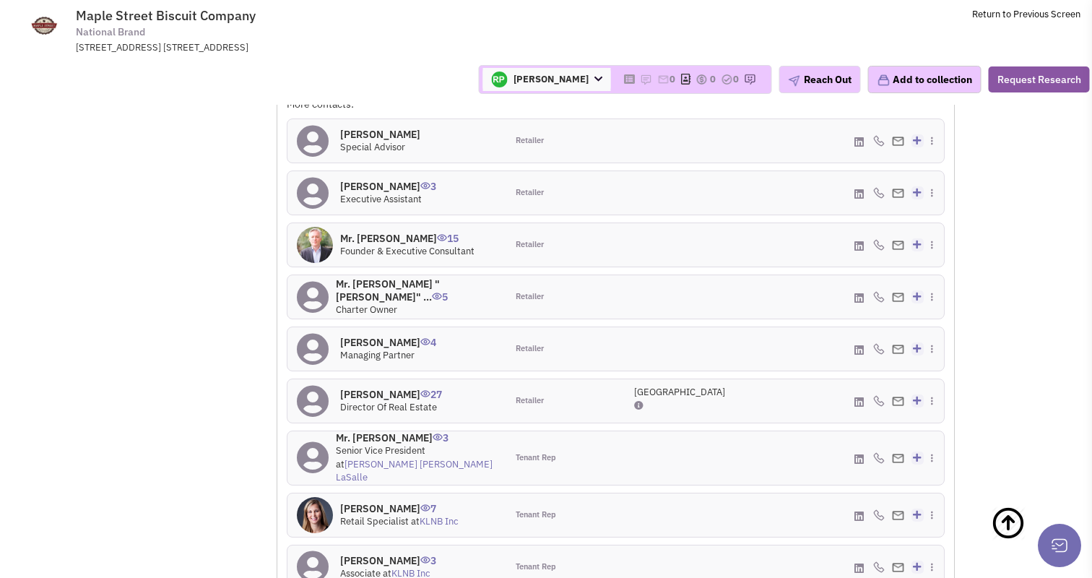
click at [381, 336] on h4 "Mr. Charles Moles 4" at bounding box center [388, 342] width 96 height 13
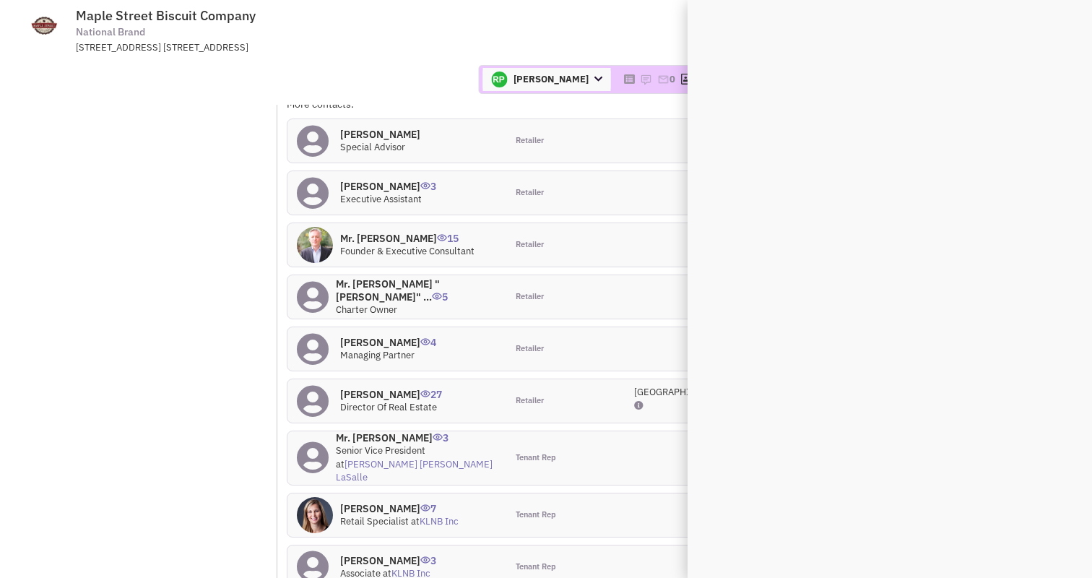
click at [381, 336] on h4 "Mr. Charles Moles 4" at bounding box center [388, 342] width 96 height 13
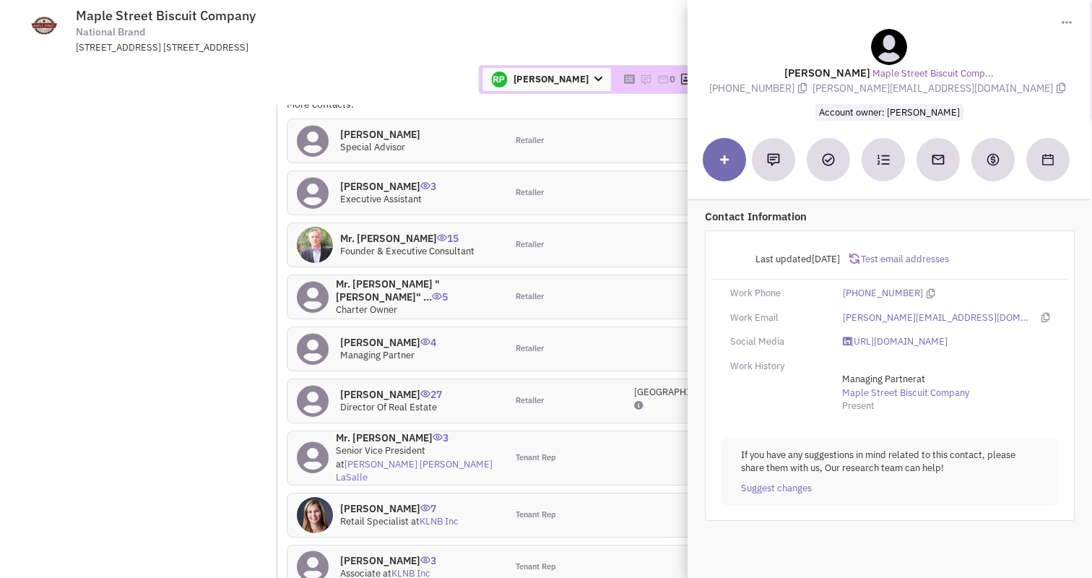
click at [1057, 85] on icon at bounding box center [1061, 88] width 9 height 10
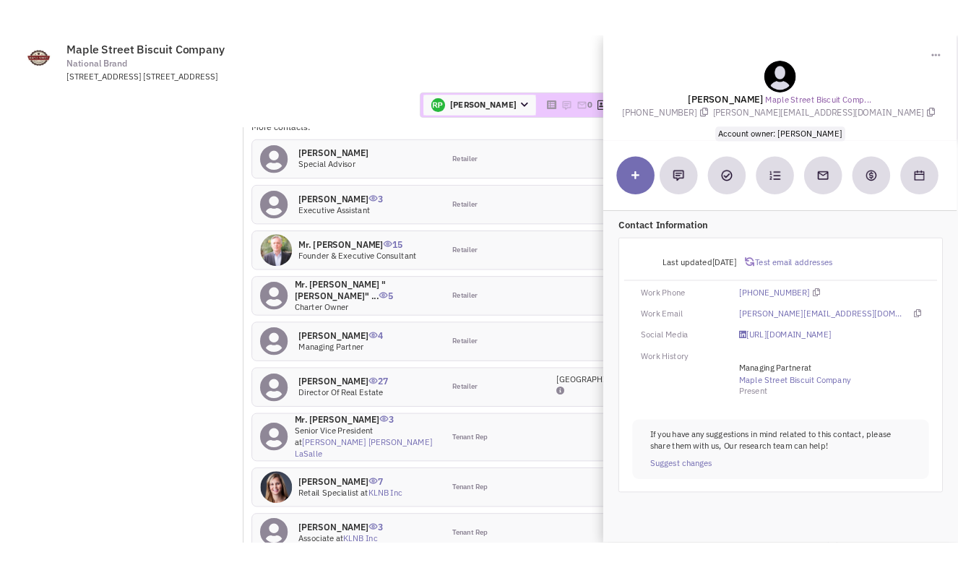
scroll to position [1106, 0]
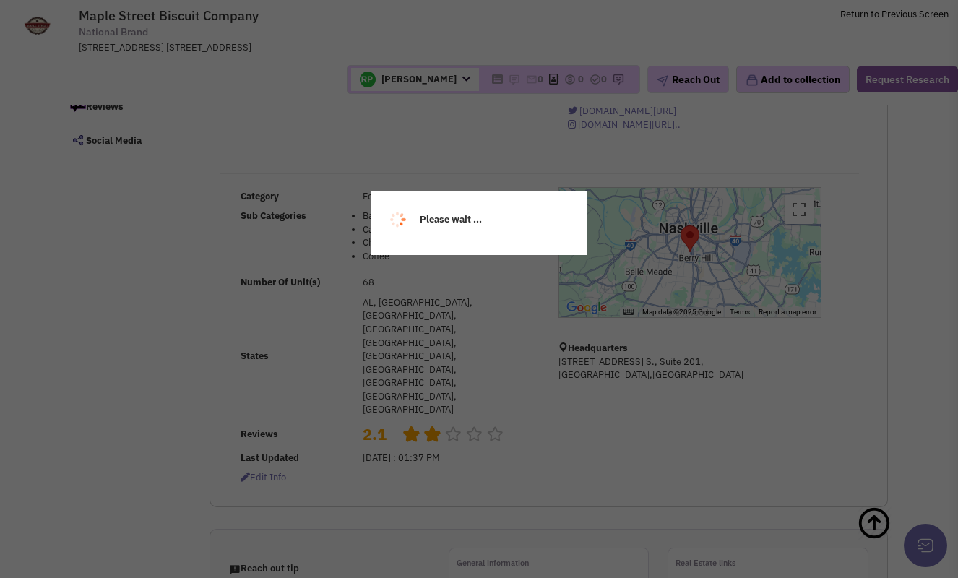
scroll to position [0, 0]
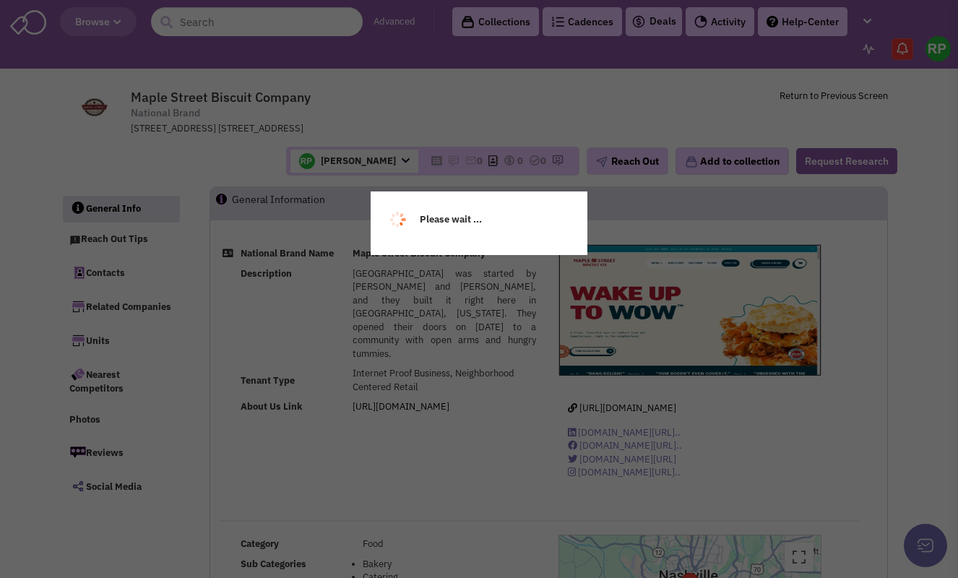
click at [212, 28] on div "Please wait ..." at bounding box center [479, 289] width 958 height 578
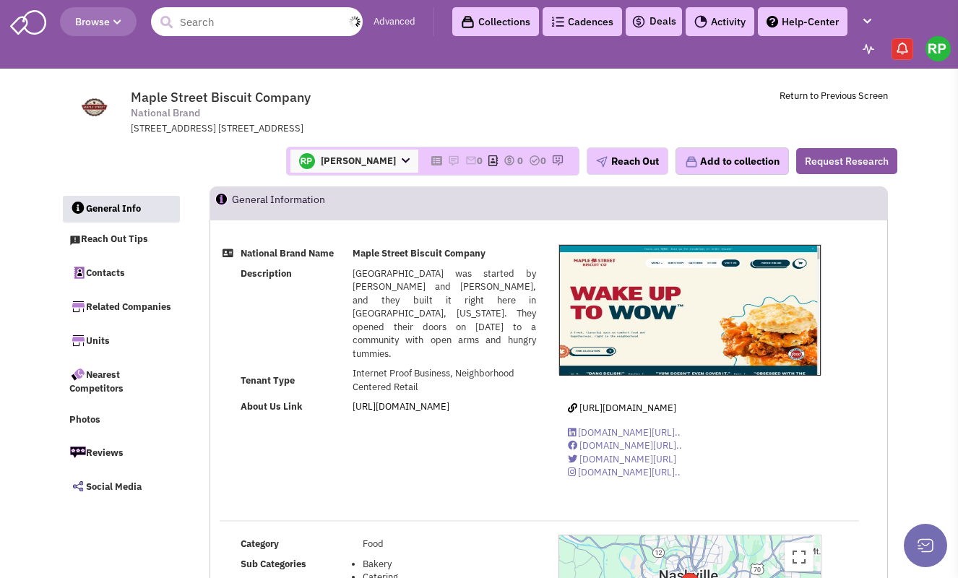
click at [242, 21] on input "text" at bounding box center [257, 21] width 212 height 29
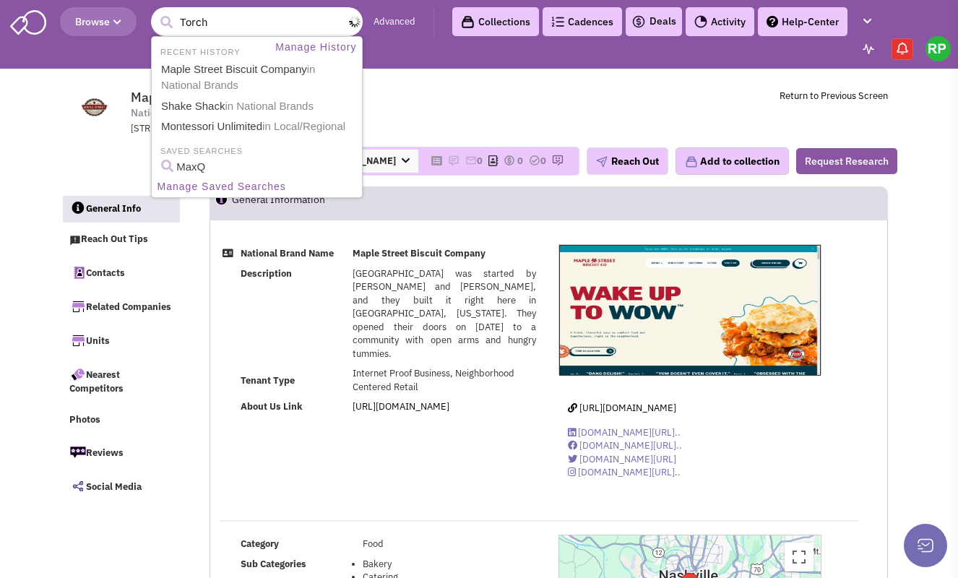
type input "Torchy"
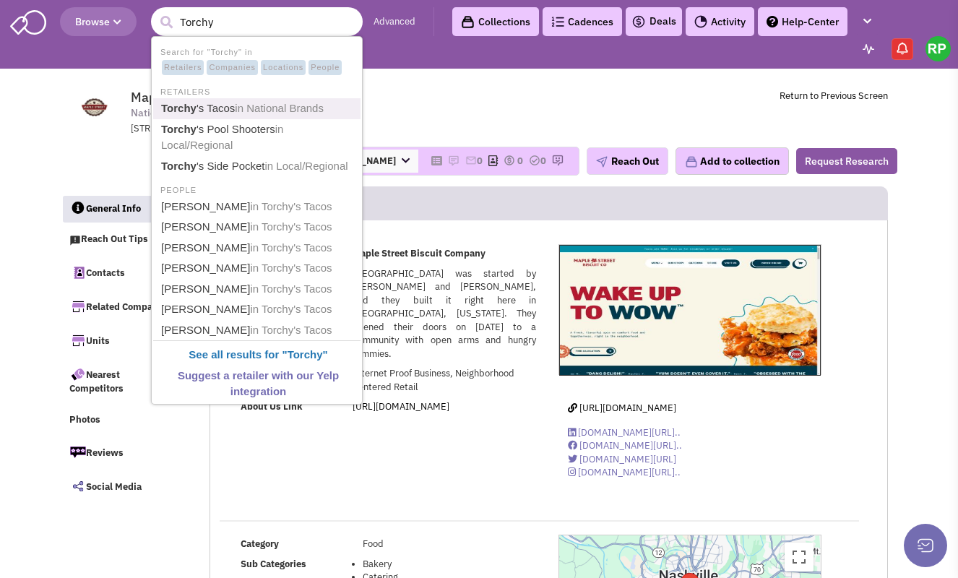
click at [241, 110] on span "in National Brands" at bounding box center [279, 108] width 89 height 12
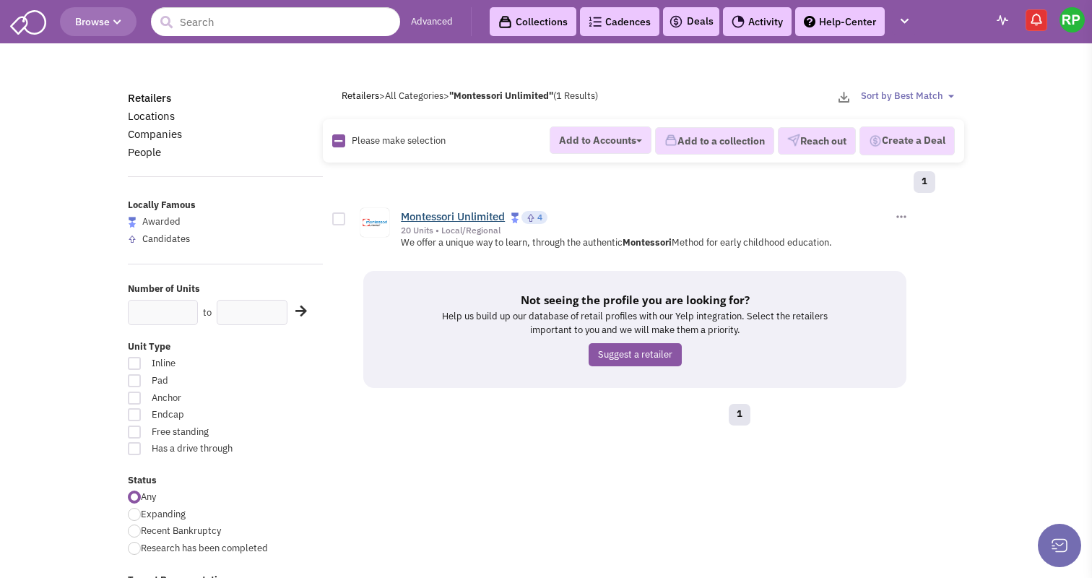
click at [452, 220] on link "Montessori Unlimited" at bounding box center [453, 216] width 104 height 14
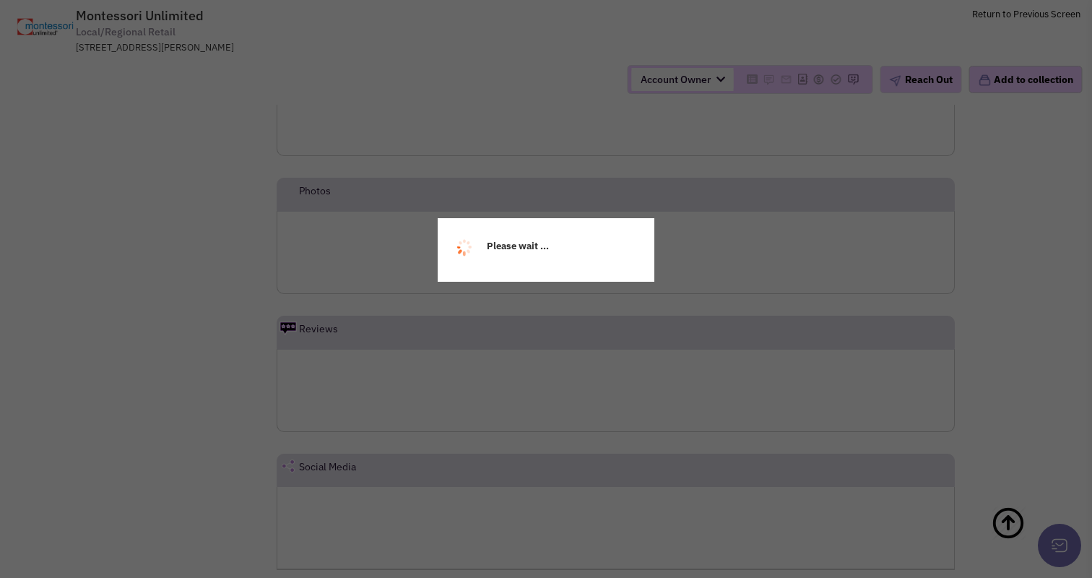
select select
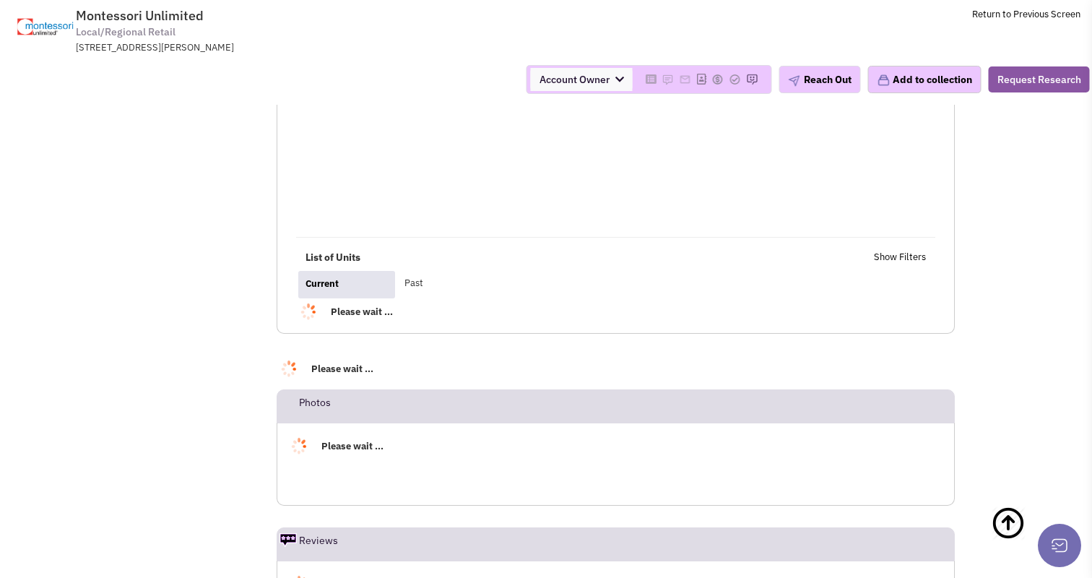
select select
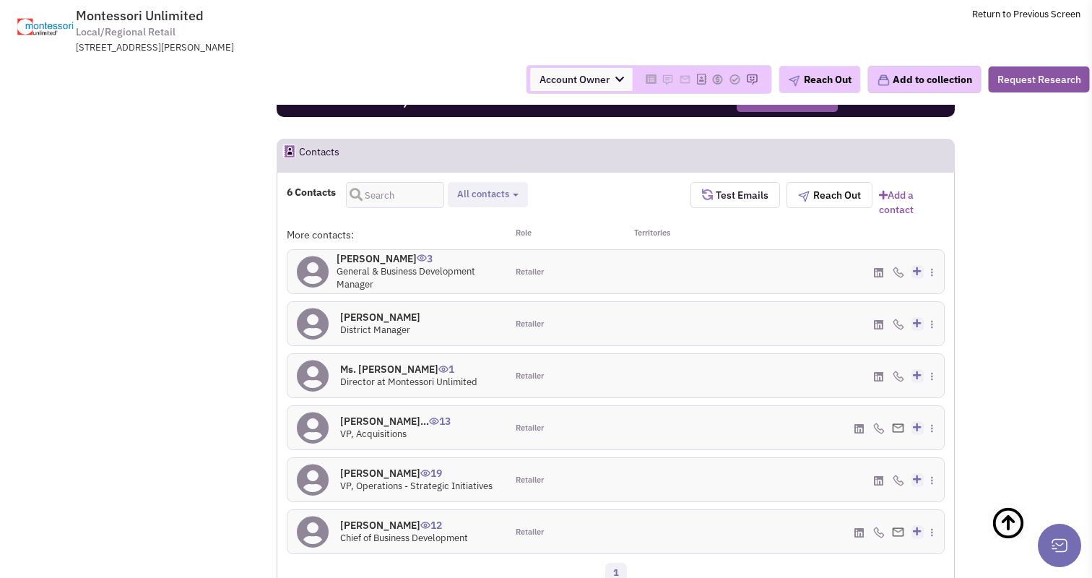
scroll to position [994, 0]
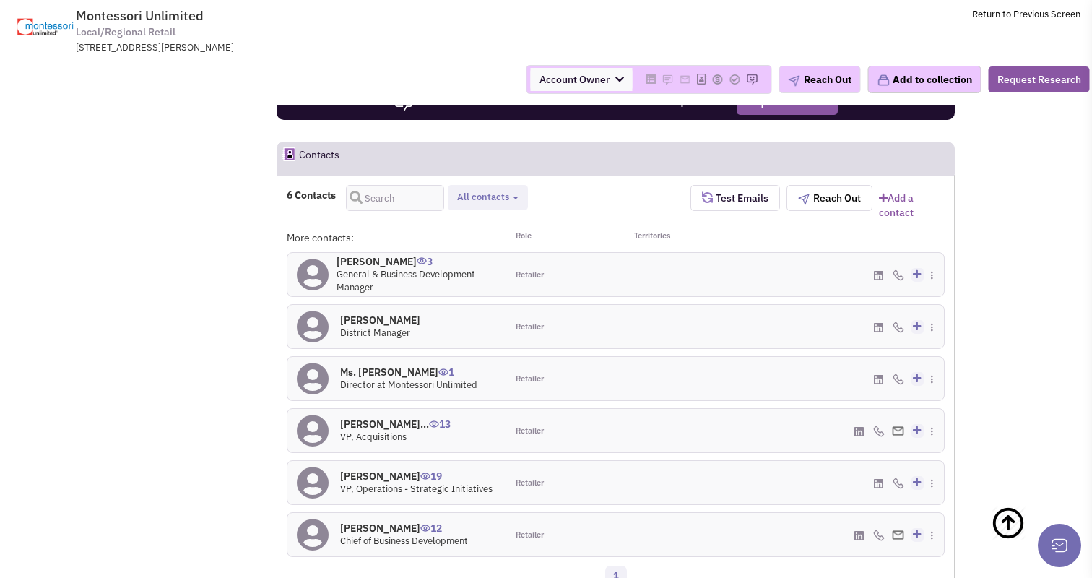
click at [390, 522] on h4 "[PERSON_NAME] 12" at bounding box center [404, 528] width 128 height 13
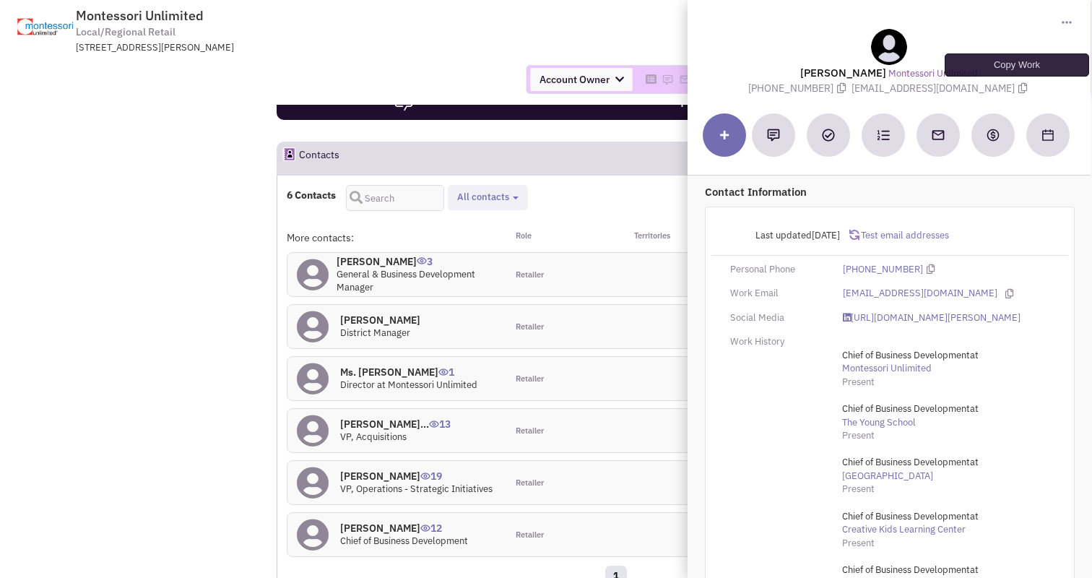
click at [1019, 90] on icon at bounding box center [1023, 88] width 9 height 10
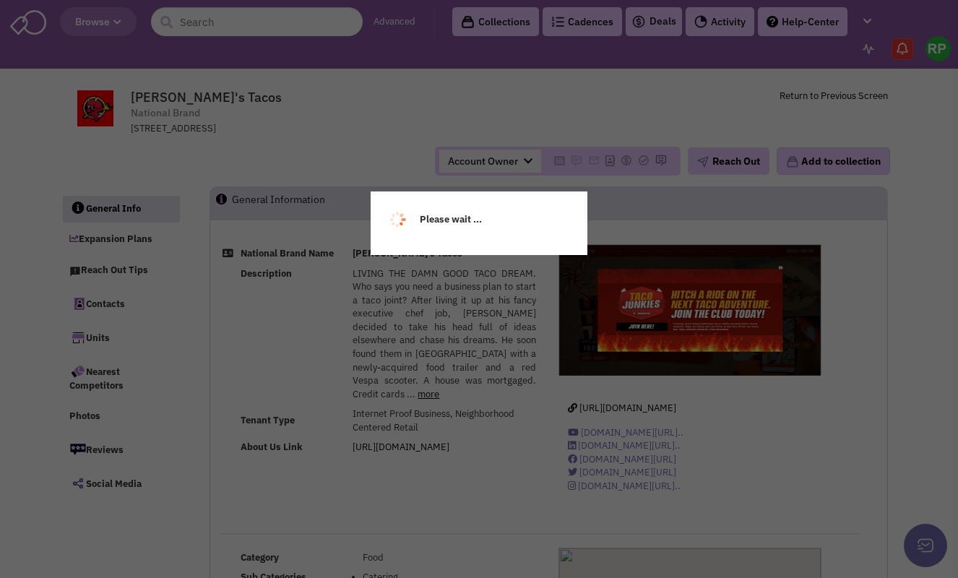
select select
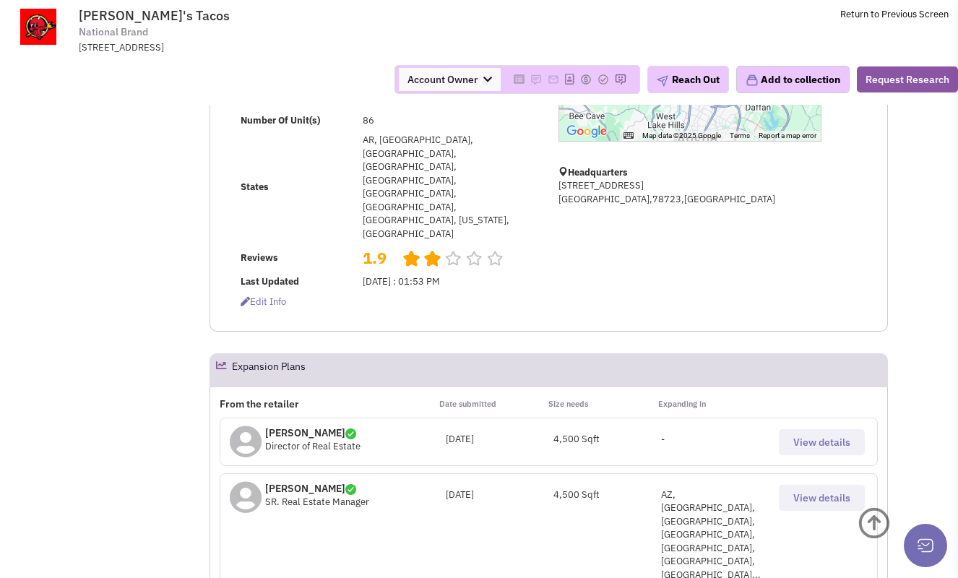
scroll to position [481, 0]
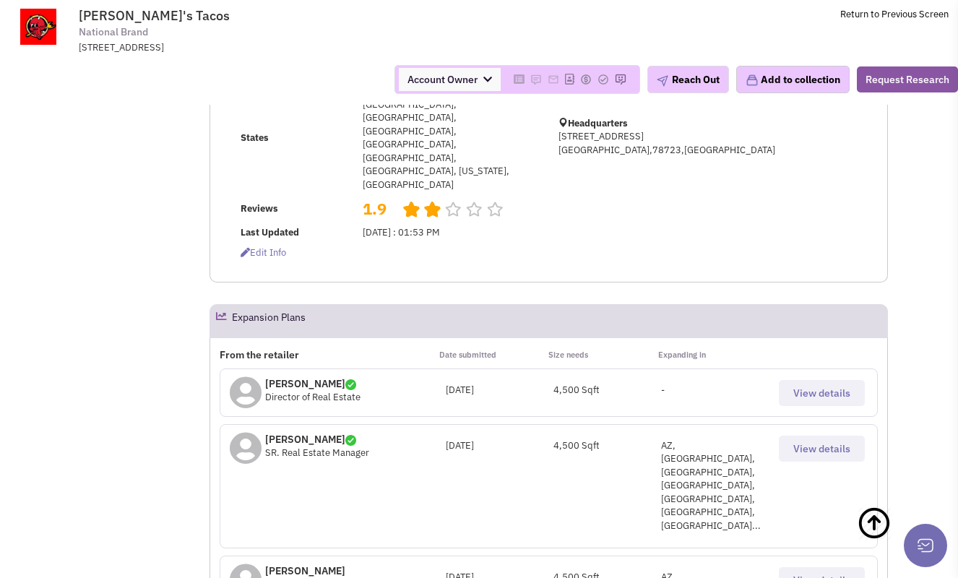
click at [293, 376] on p "Greg Eickholt" at bounding box center [312, 383] width 95 height 14
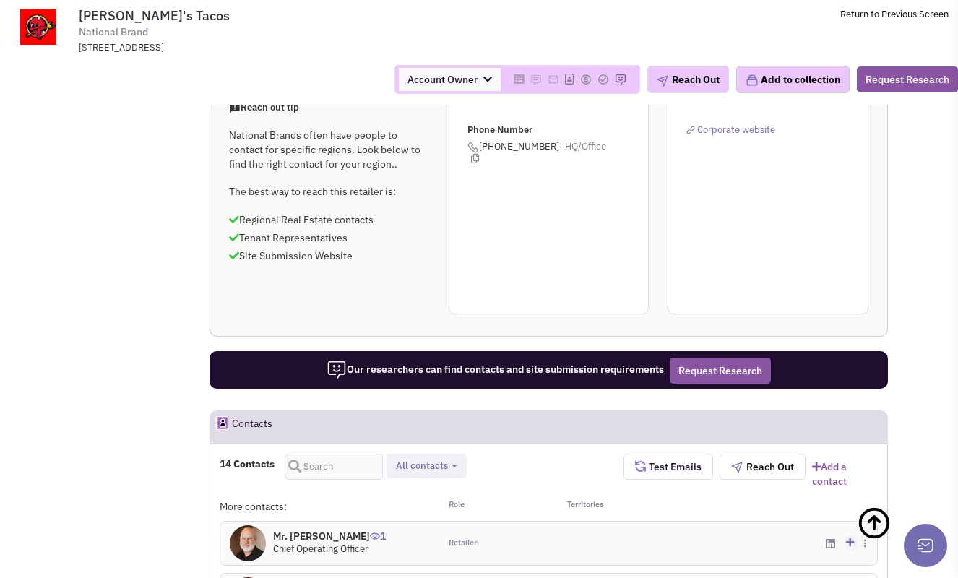
scroll to position [1133, 0]
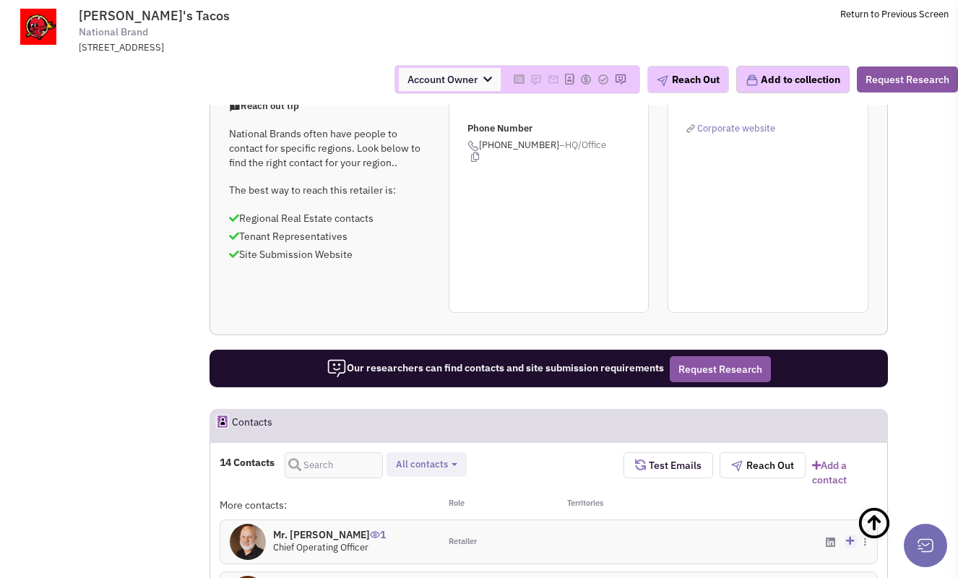
click at [310, 528] on h4 "Mr. Joel Ross 1" at bounding box center [329, 534] width 113 height 13
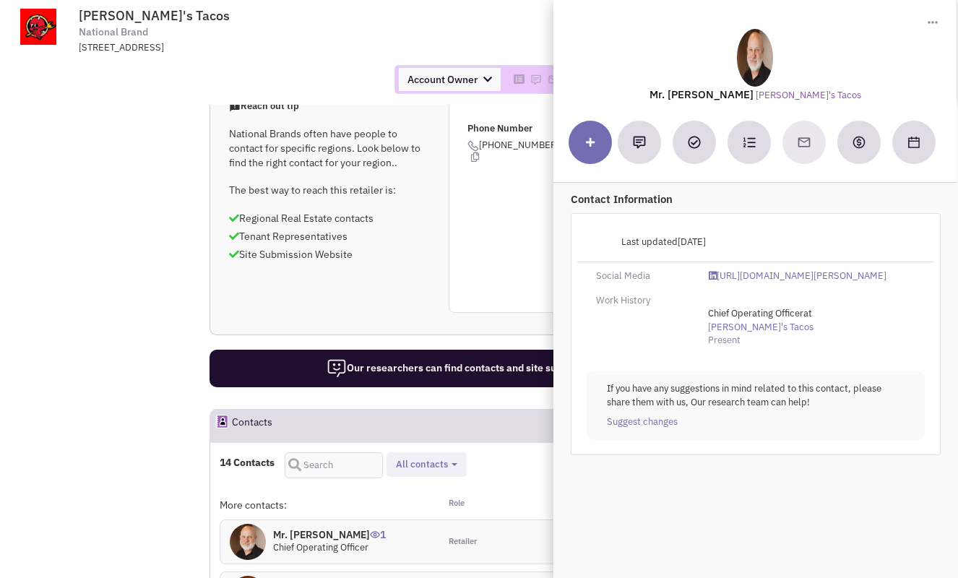
click at [809, 150] on div at bounding box center [755, 142] width 373 height 43
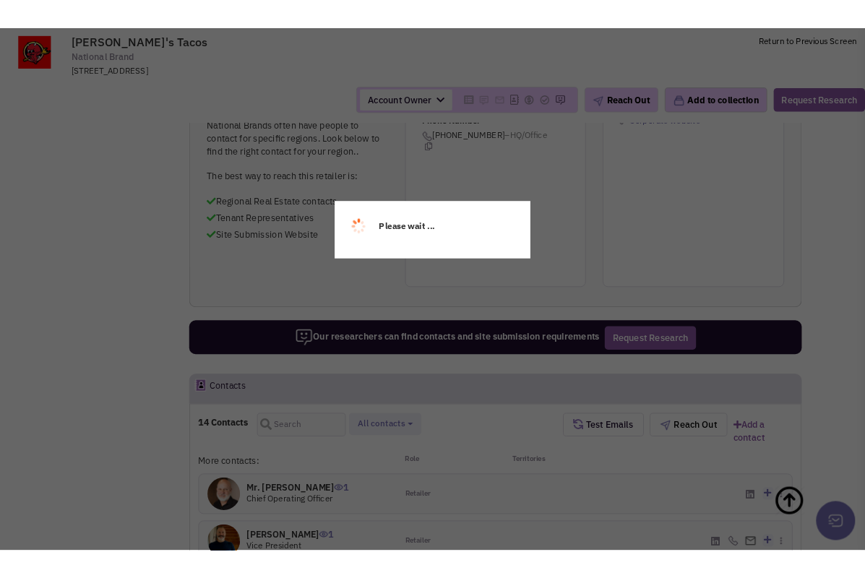
scroll to position [1176, 0]
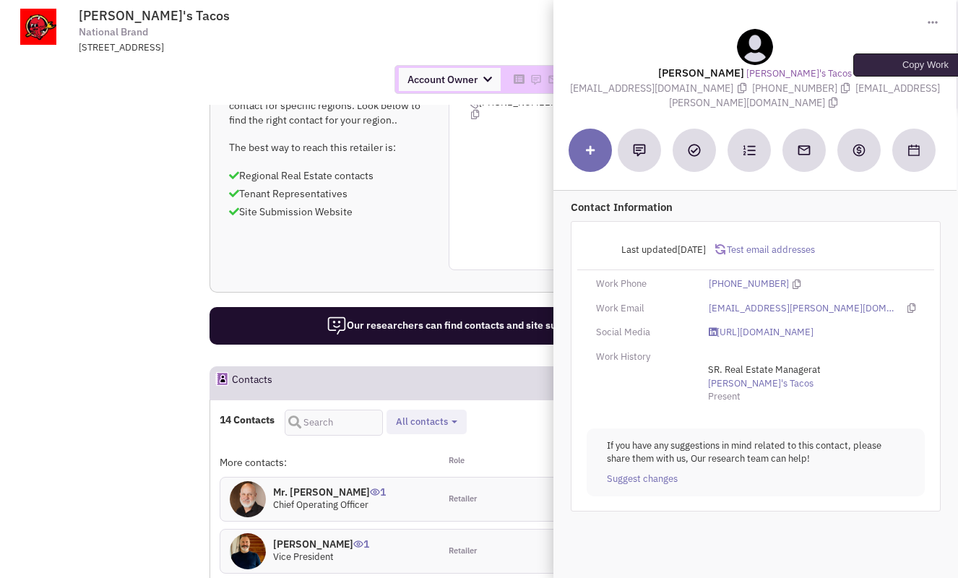
click at [837, 98] on icon at bounding box center [833, 103] width 9 height 10
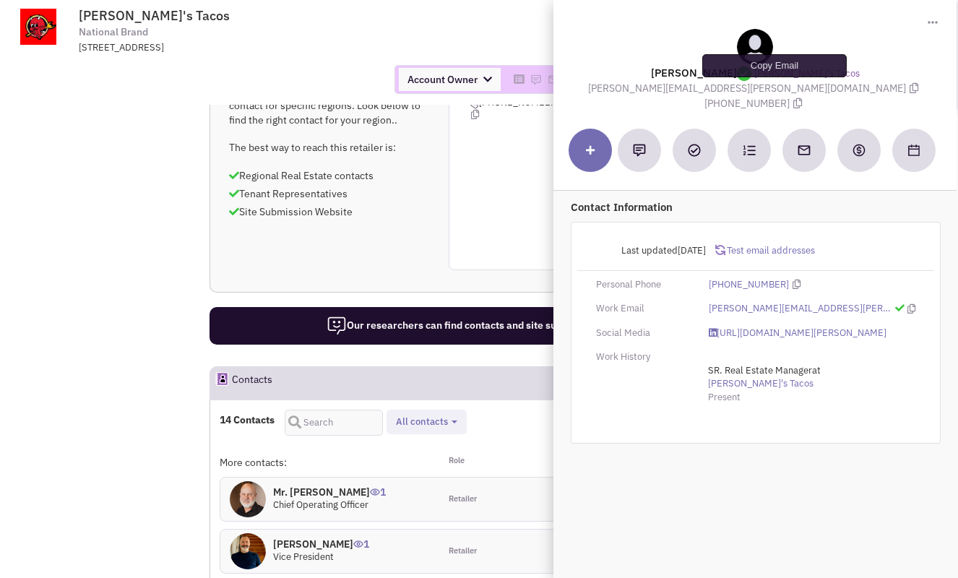
click at [910, 88] on icon at bounding box center [914, 88] width 9 height 10
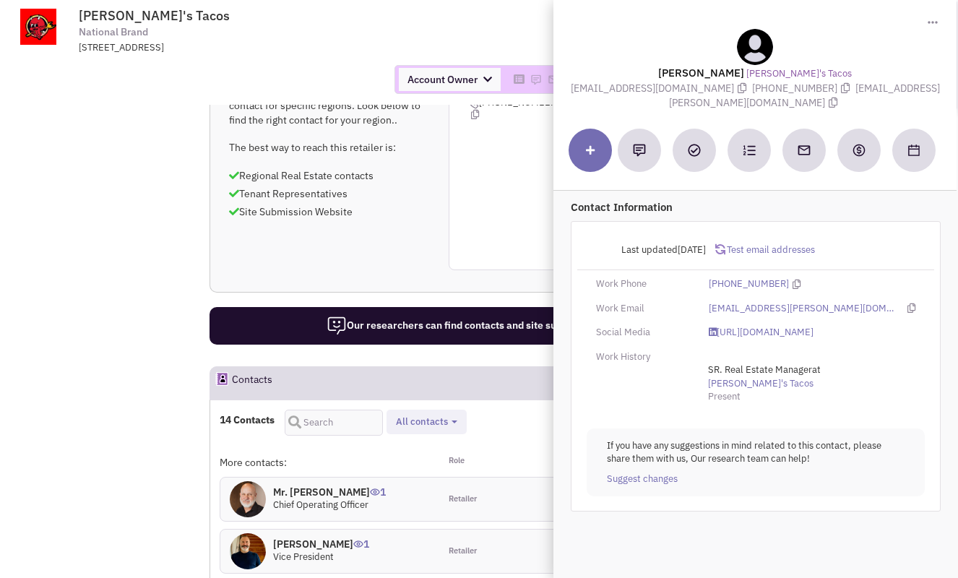
click at [661, 90] on span "jpclarky@me.com" at bounding box center [661, 88] width 181 height 13
click at [738, 90] on icon at bounding box center [742, 88] width 9 height 10
click at [841, 90] on icon at bounding box center [845, 88] width 9 height 10
click at [837, 98] on icon at bounding box center [833, 103] width 9 height 10
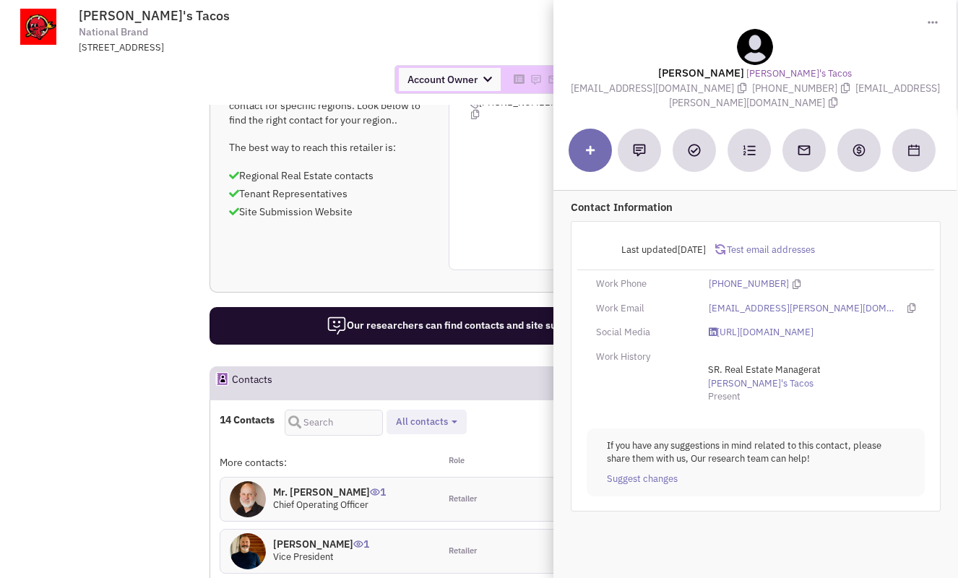
click at [539, 30] on td "Torchy's Tacos National Brand 4501 Springdale Rd, Austin, 78723 Return to Previ…" at bounding box center [514, 27] width 870 height 54
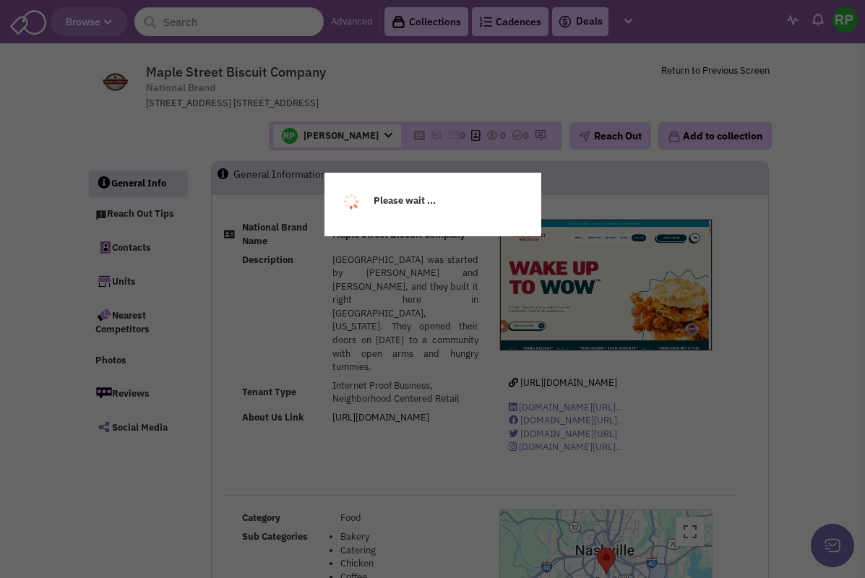
click at [218, 33] on div "Please wait ..." at bounding box center [432, 289] width 865 height 578
select select
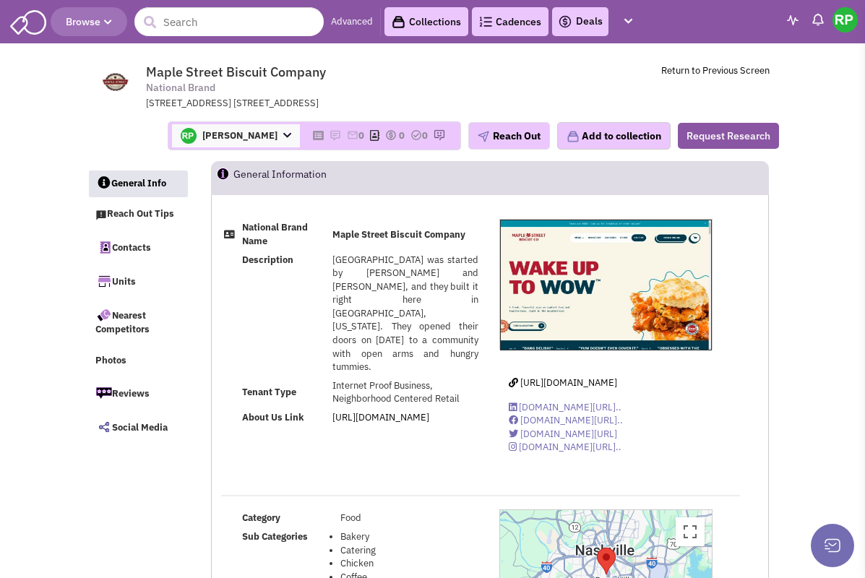
select select
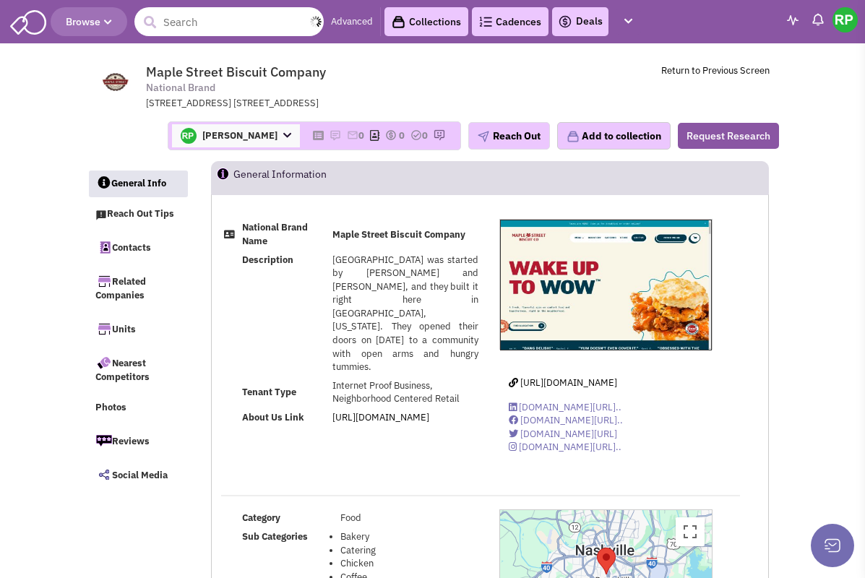
click at [246, 17] on input "text" at bounding box center [228, 21] width 189 height 29
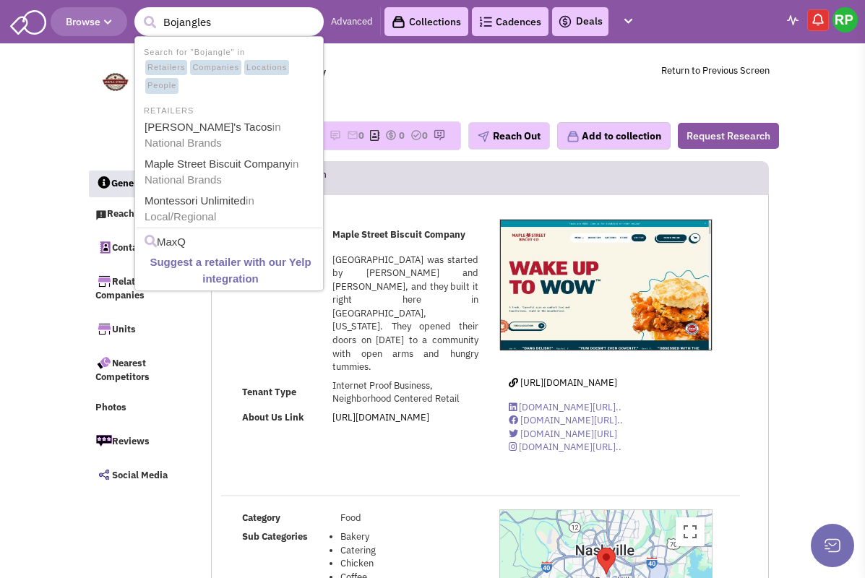
type input "Bojangles"
click at [139, 12] on button "submit" at bounding box center [150, 23] width 22 height 22
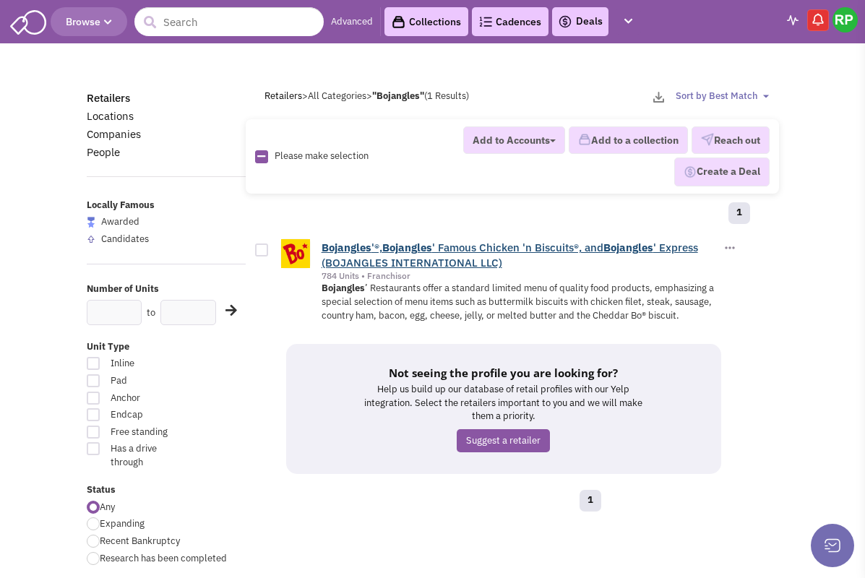
click at [363, 249] on b "Bojangles" at bounding box center [346, 248] width 50 height 14
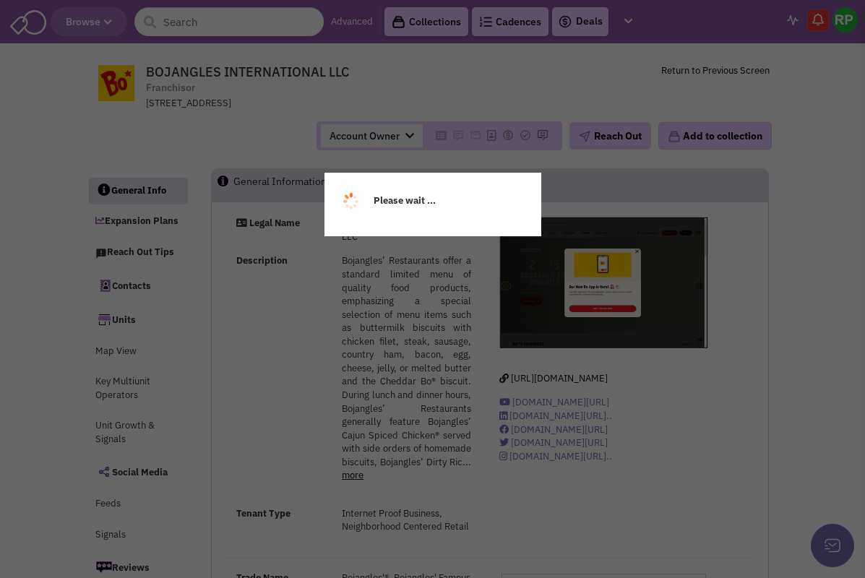
select select
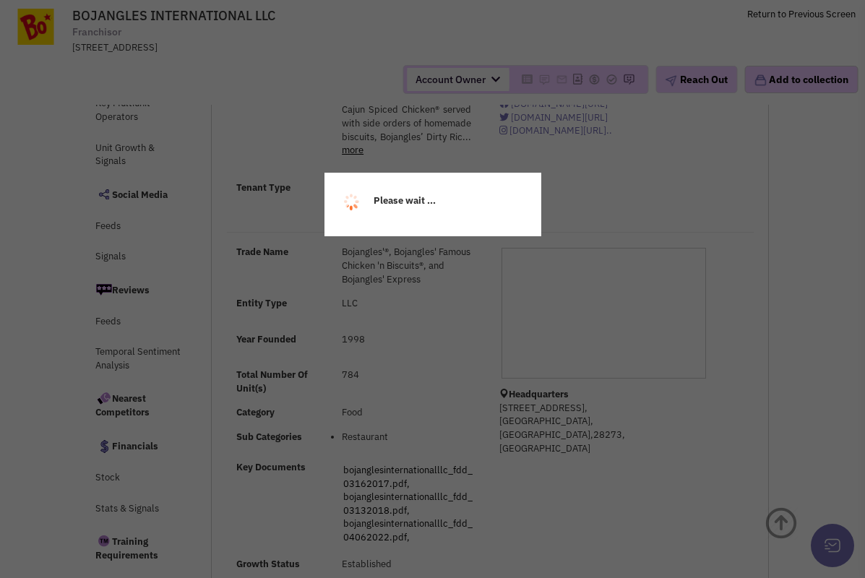
select select
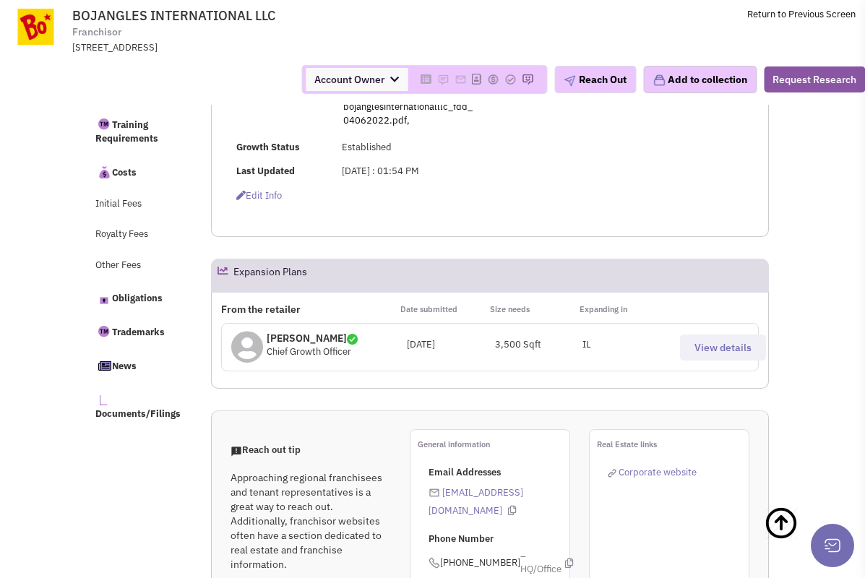
scroll to position [634, 0]
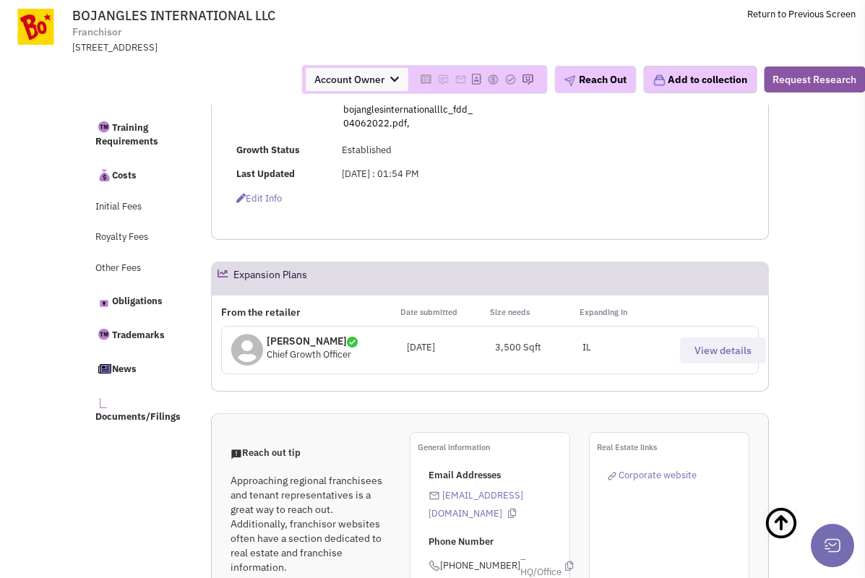
click at [293, 348] on p "Jose Costa" at bounding box center [312, 341] width 91 height 14
click at [241, 366] on icon at bounding box center [247, 350] width 32 height 33
click at [295, 348] on p "Jose Costa" at bounding box center [312, 341] width 91 height 14
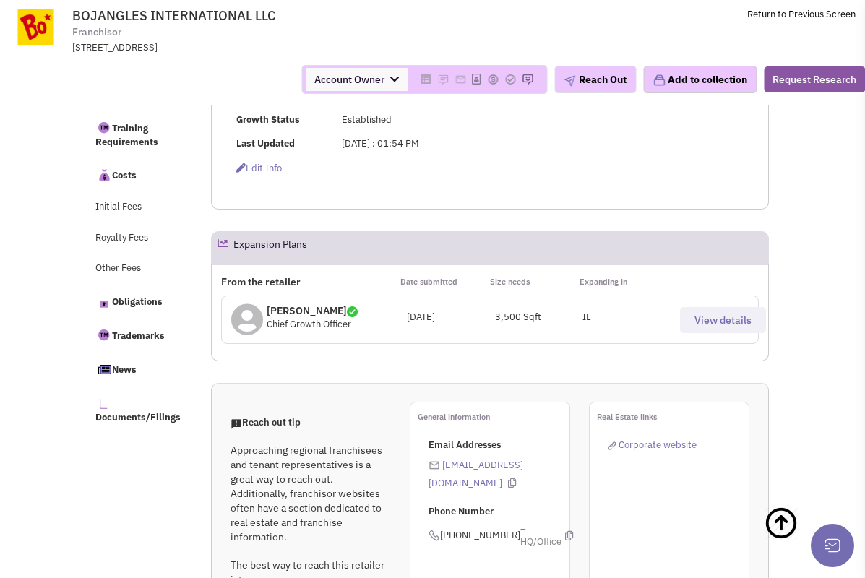
click at [698, 333] on button "View details" at bounding box center [723, 320] width 86 height 26
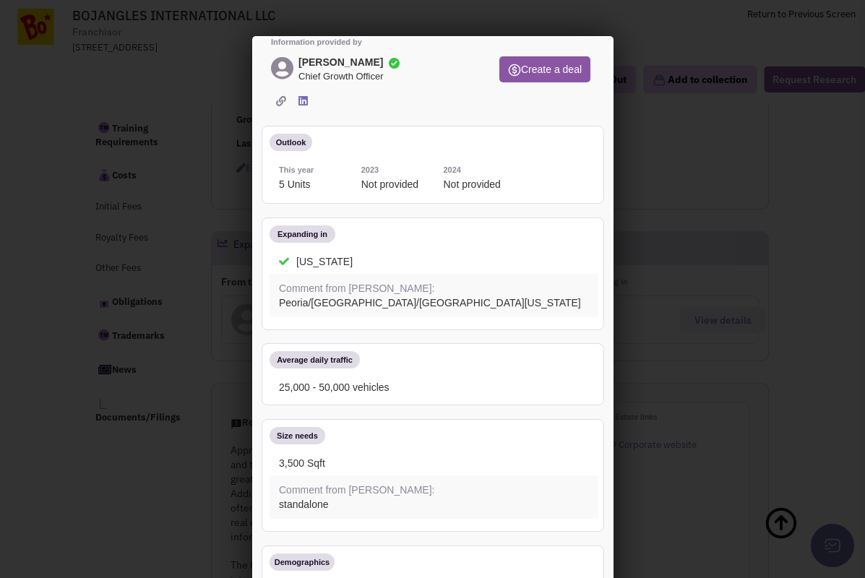
scroll to position [0, 0]
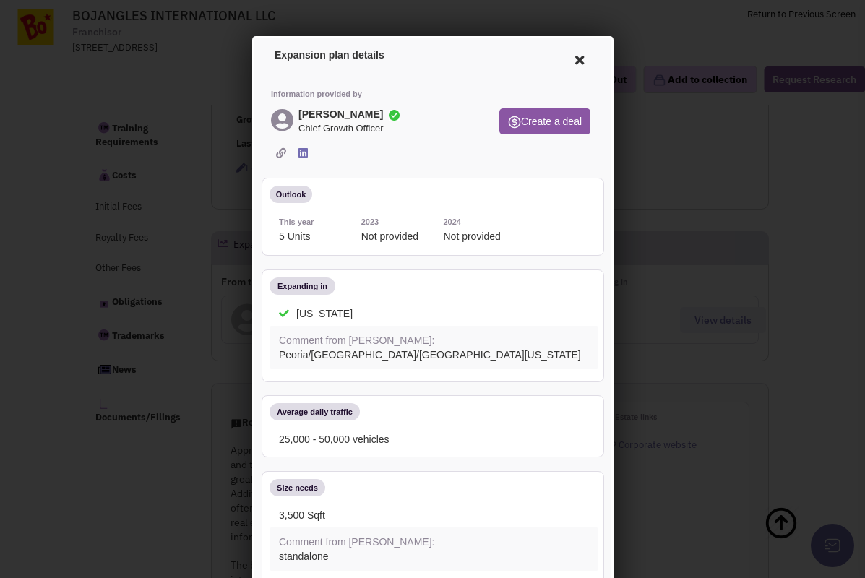
click at [579, 58] on icon at bounding box center [576, 57] width 30 height 35
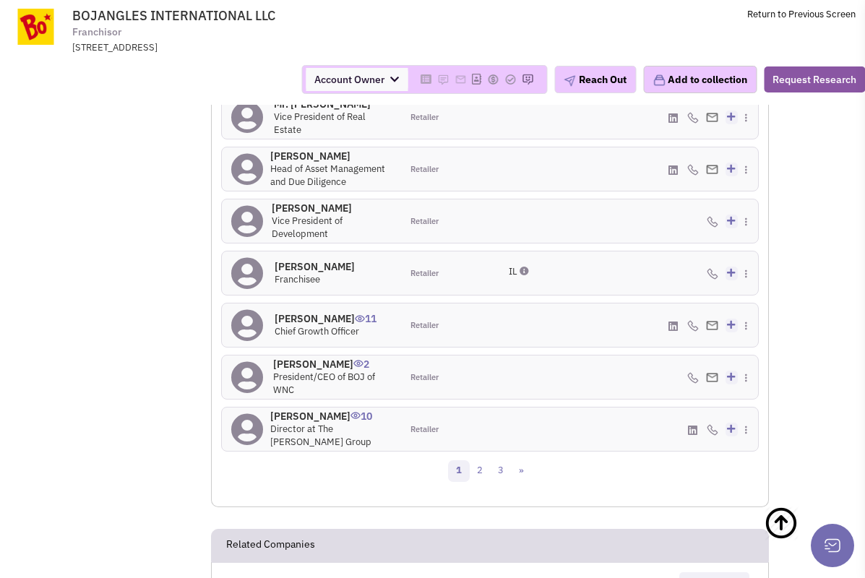
scroll to position [1605, 0]
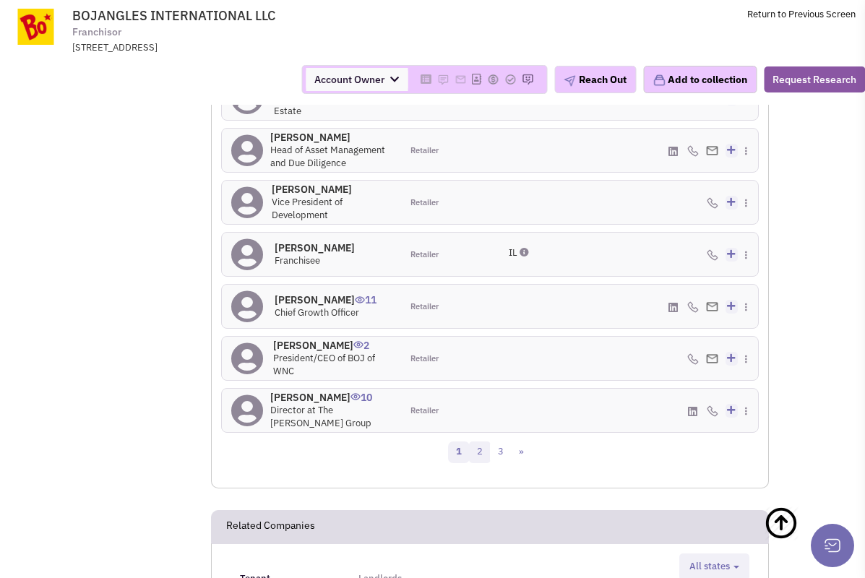
click at [477, 463] on link "2" at bounding box center [480, 452] width 22 height 22
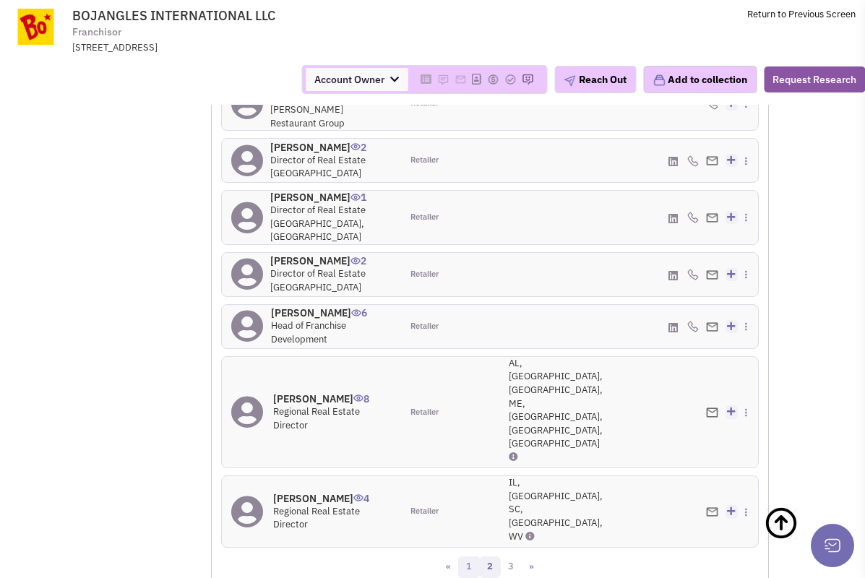
click at [472, 556] on link "1" at bounding box center [469, 567] width 22 height 22
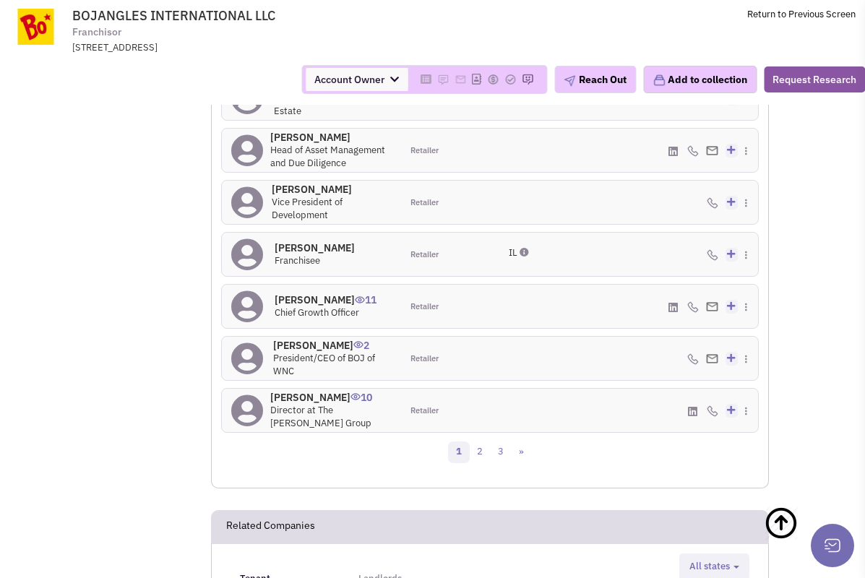
click at [294, 306] on h4 "Jose Costa 11" at bounding box center [326, 299] width 102 height 13
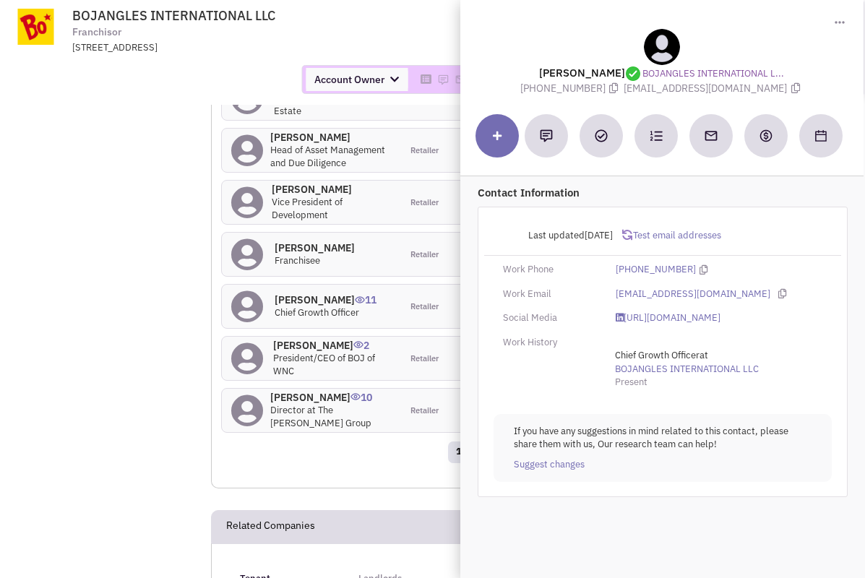
click at [762, 93] on span "jcosta@bojangles.com" at bounding box center [713, 88] width 179 height 13
click at [791, 88] on icon at bounding box center [795, 88] width 9 height 10
click at [618, 85] on icon at bounding box center [614, 88] width 9 height 10
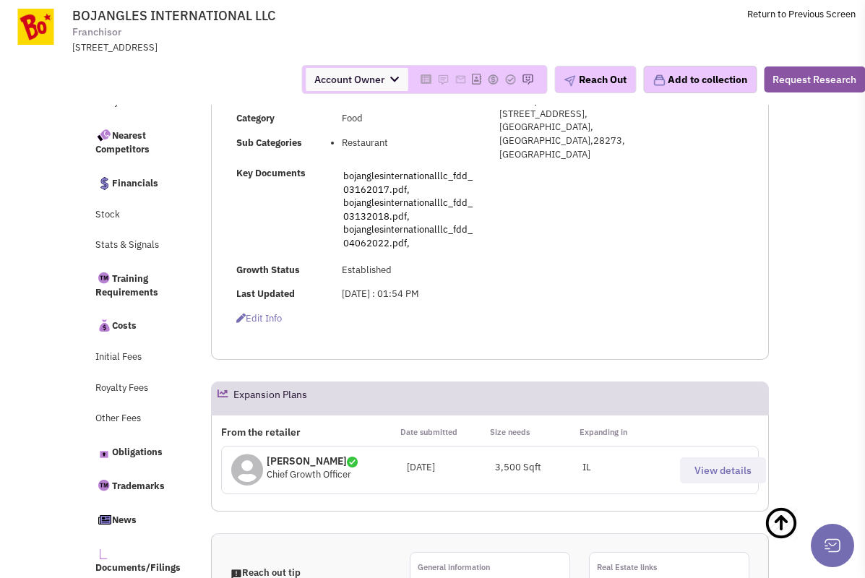
scroll to position [0, 0]
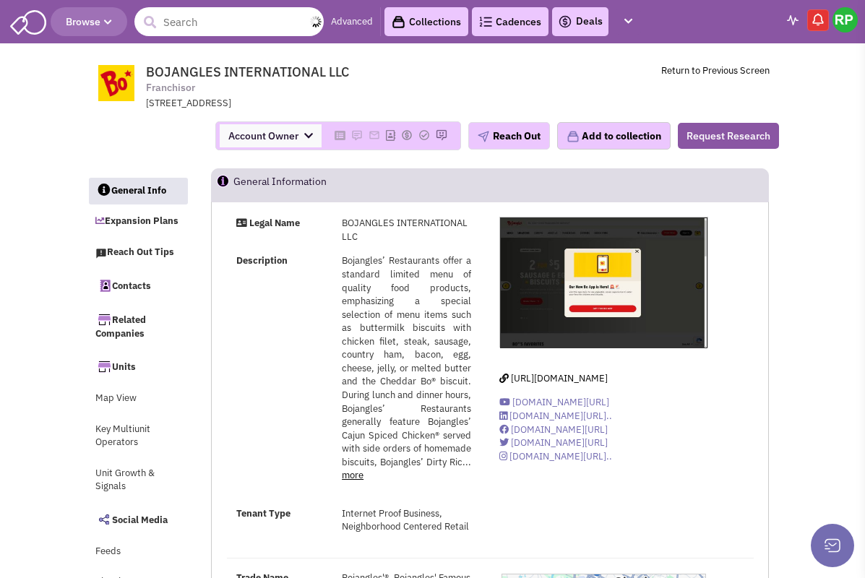
click at [216, 32] on input "text" at bounding box center [228, 21] width 189 height 29
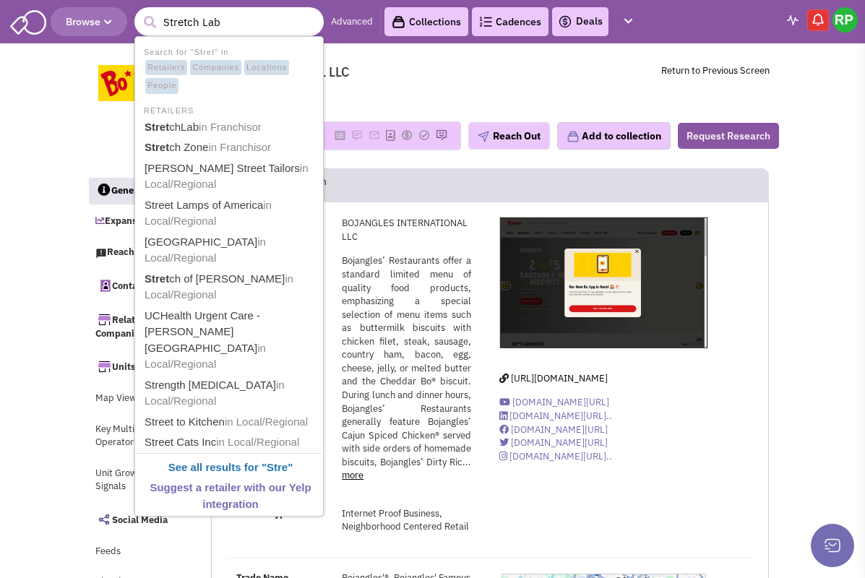
type input "Stretch Lab"
click at [139, 12] on button "submit" at bounding box center [150, 23] width 22 height 22
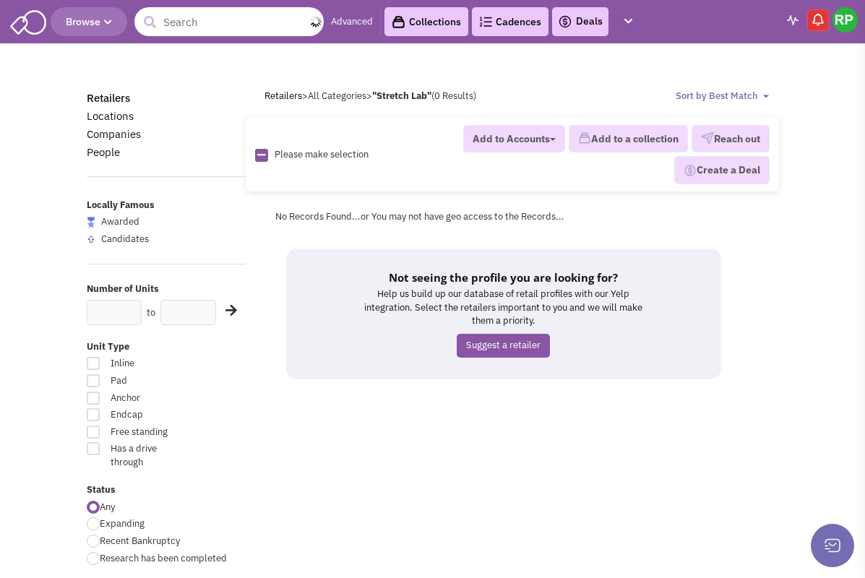
click at [222, 24] on input "text" at bounding box center [228, 21] width 189 height 29
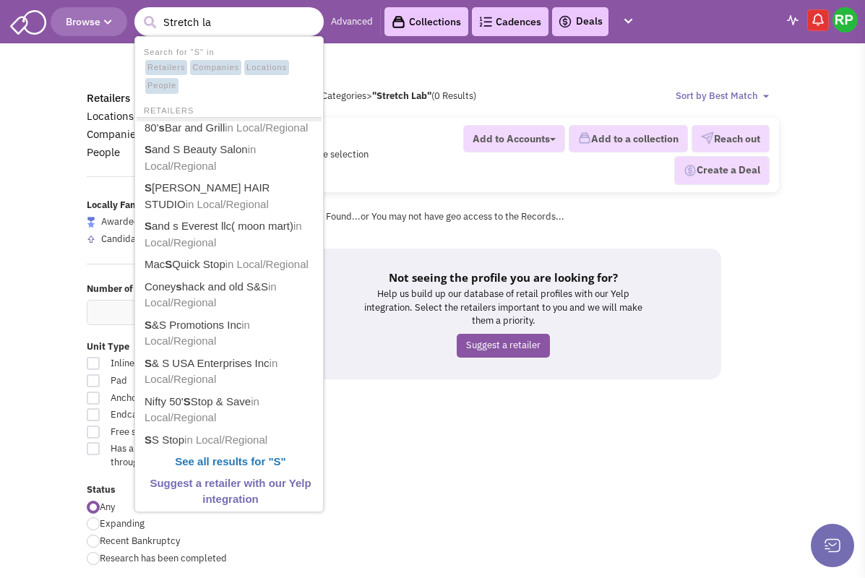
type input "Stretch lab"
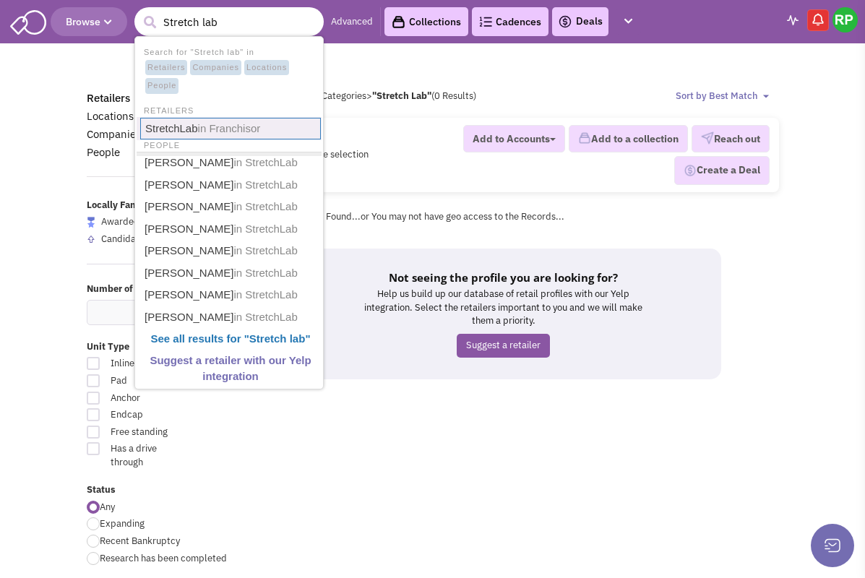
click at [217, 130] on span "in Franchisor" at bounding box center [229, 128] width 63 height 12
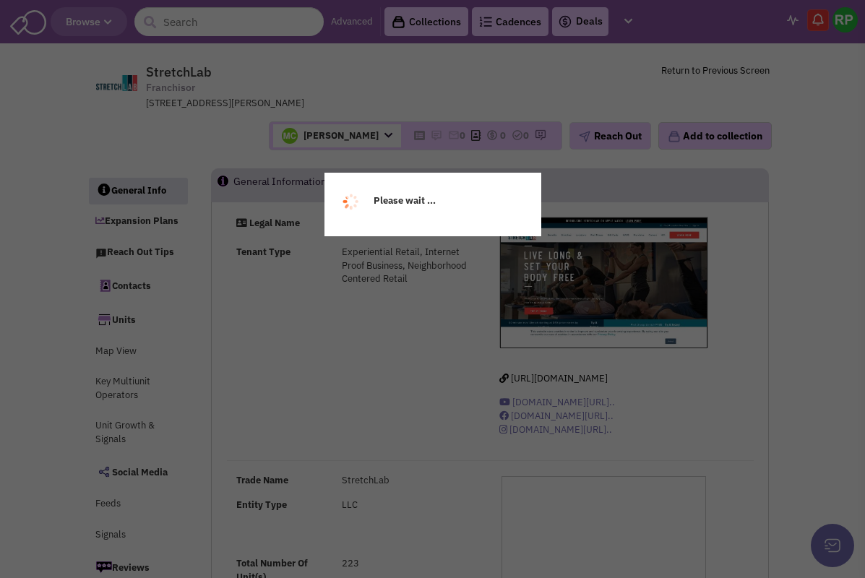
select select
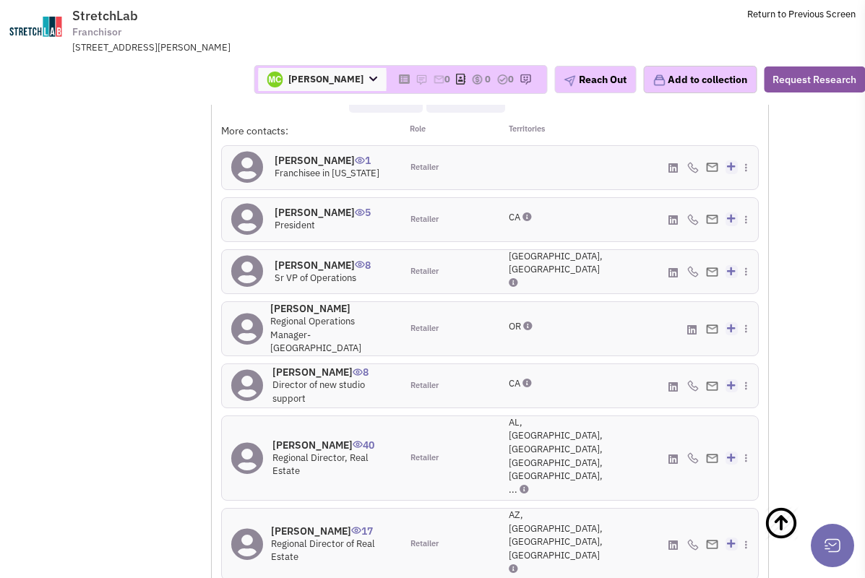
scroll to position [1279, 0]
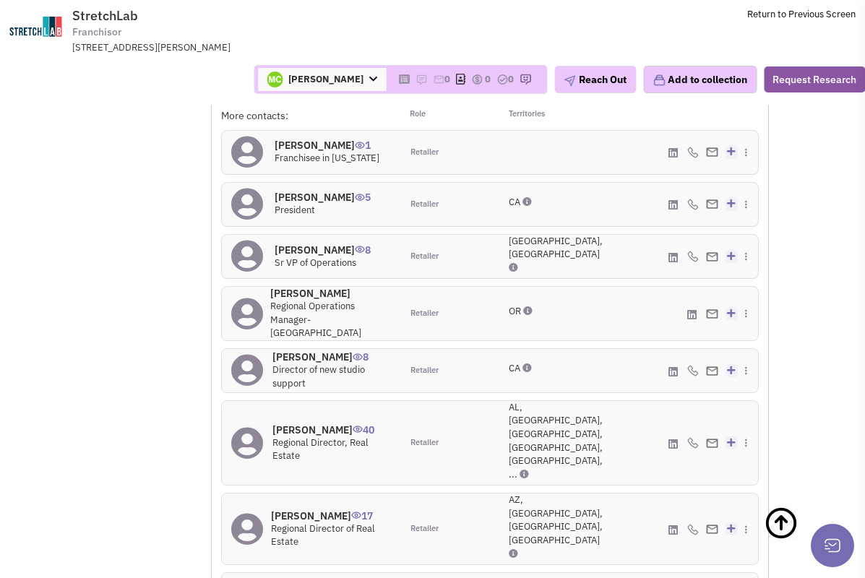
click at [324, 423] on h4 "[PERSON_NAME] 40" at bounding box center [331, 429] width 118 height 13
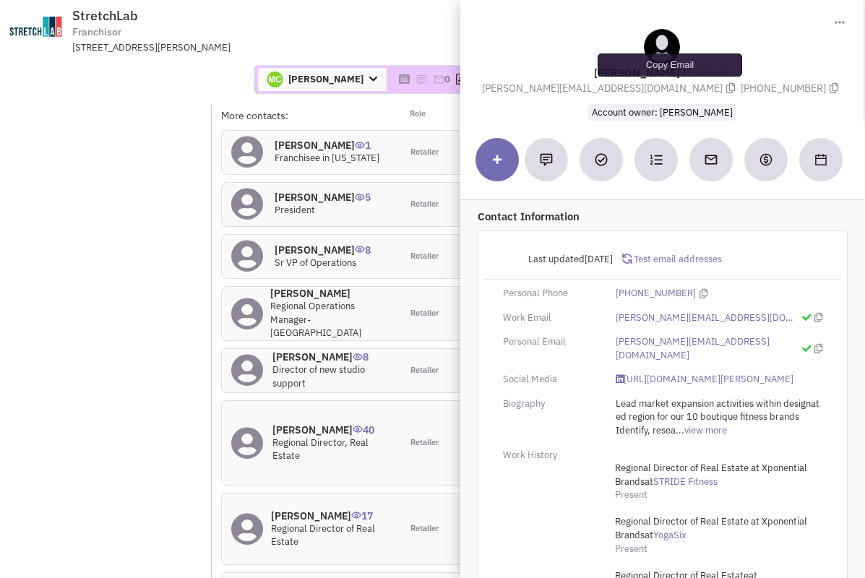
click at [726, 87] on icon at bounding box center [730, 88] width 9 height 10
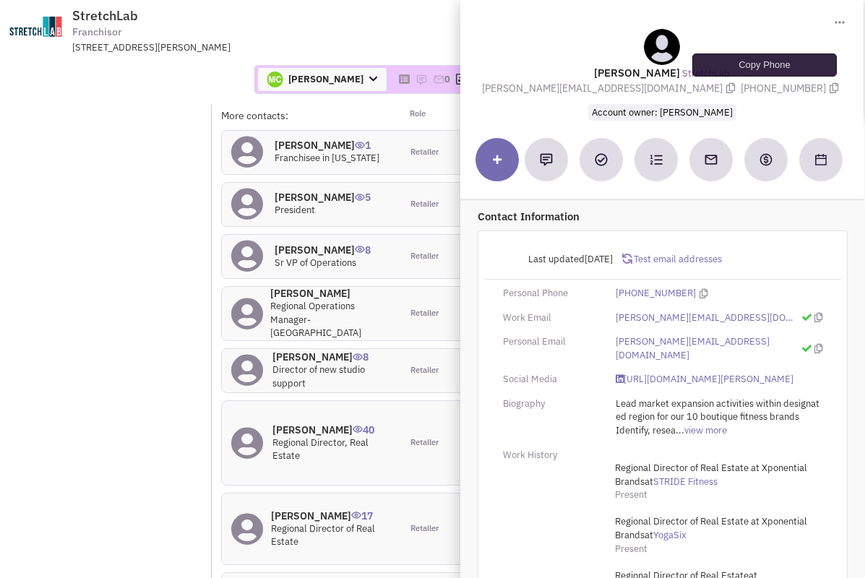
click at [829, 86] on icon at bounding box center [833, 88] width 9 height 10
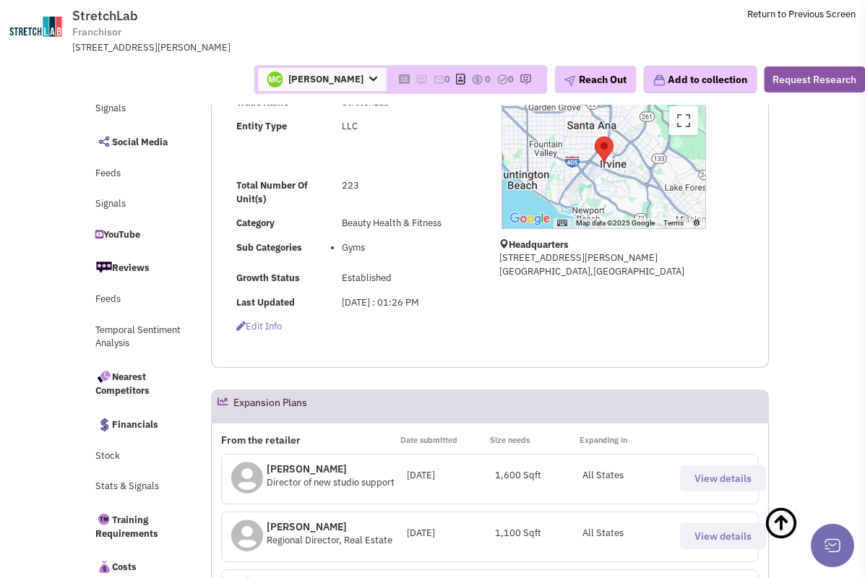
scroll to position [0, 0]
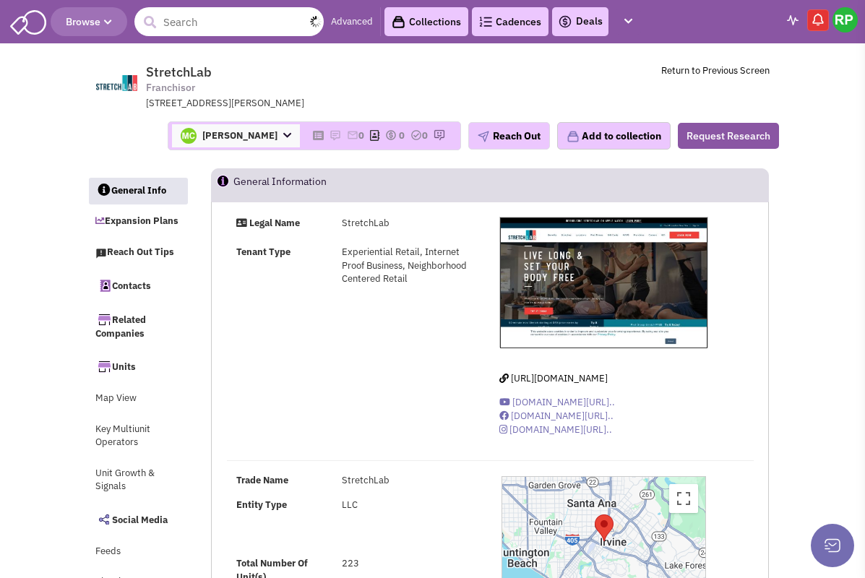
click at [196, 30] on input "text" at bounding box center [228, 21] width 189 height 29
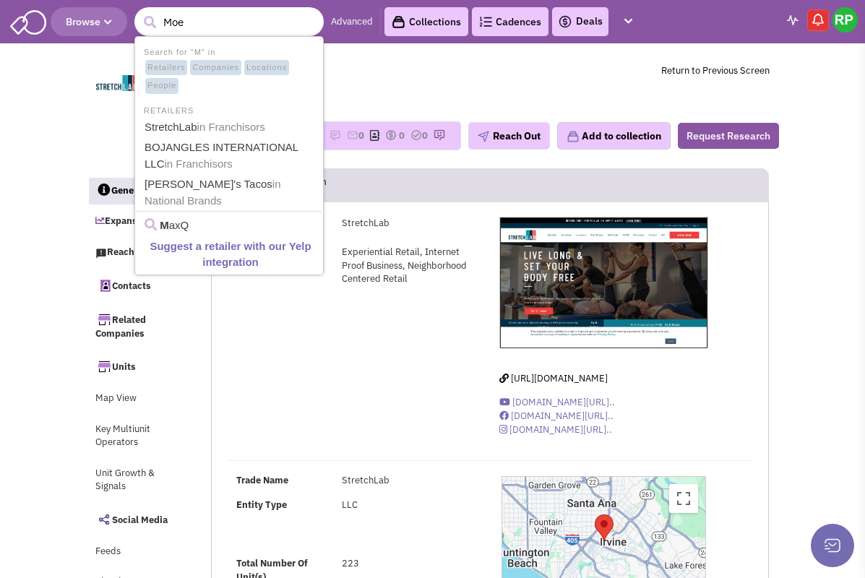
type input "[PERSON_NAME]"
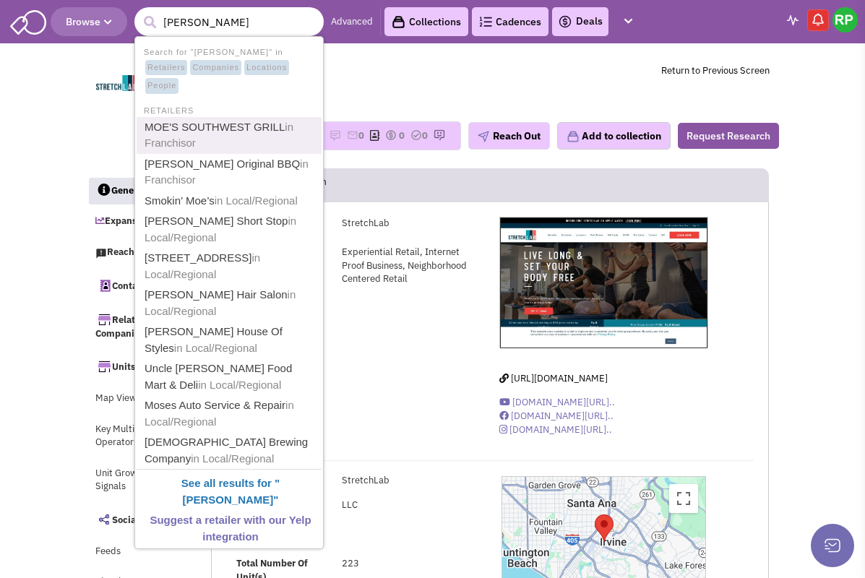
click at [201, 128] on link "MOE'S SOUTHWEST GRILL in [GEOGRAPHIC_DATA]" at bounding box center [230, 135] width 181 height 35
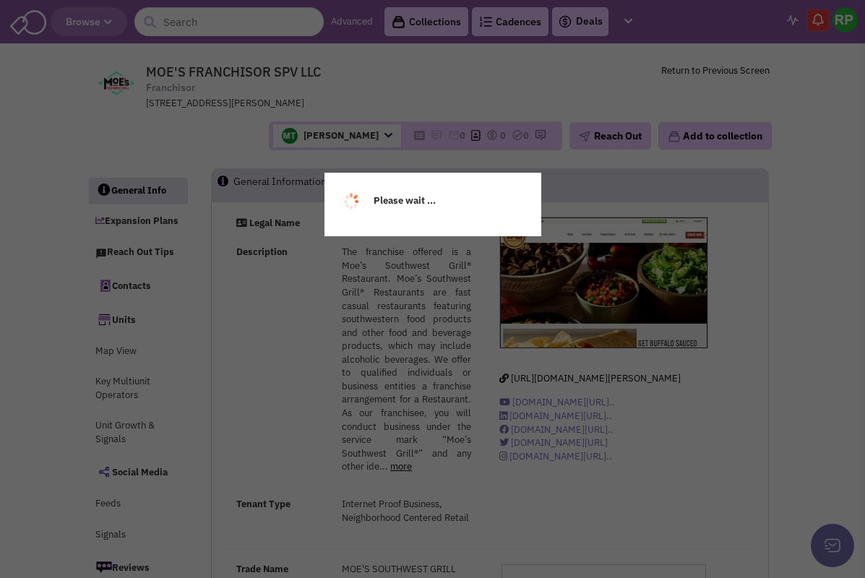
select select
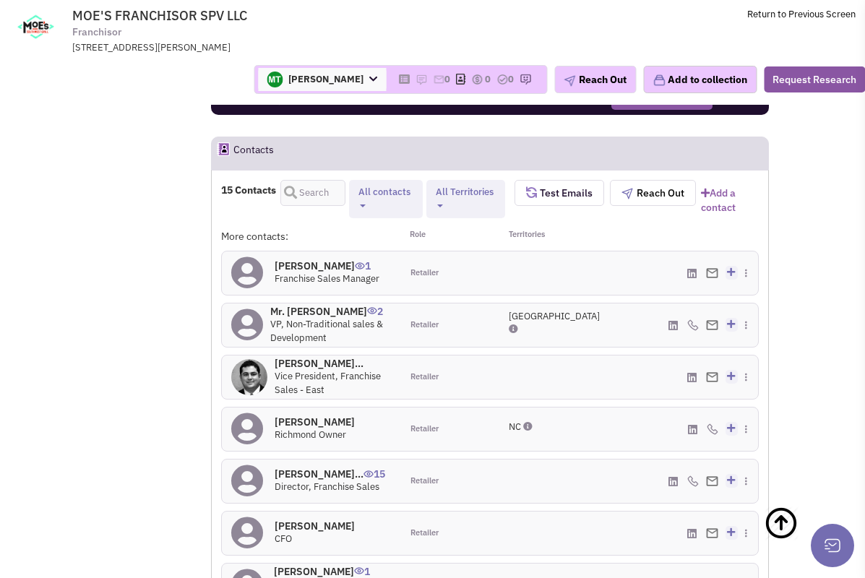
scroll to position [1490, 0]
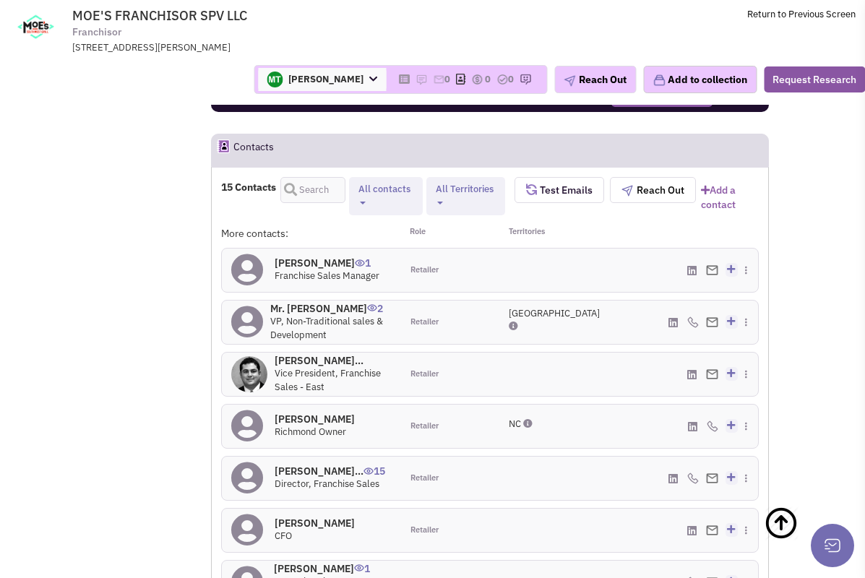
click at [327, 302] on h4 "Mr. Tom Richards 2" at bounding box center [330, 308] width 121 height 13
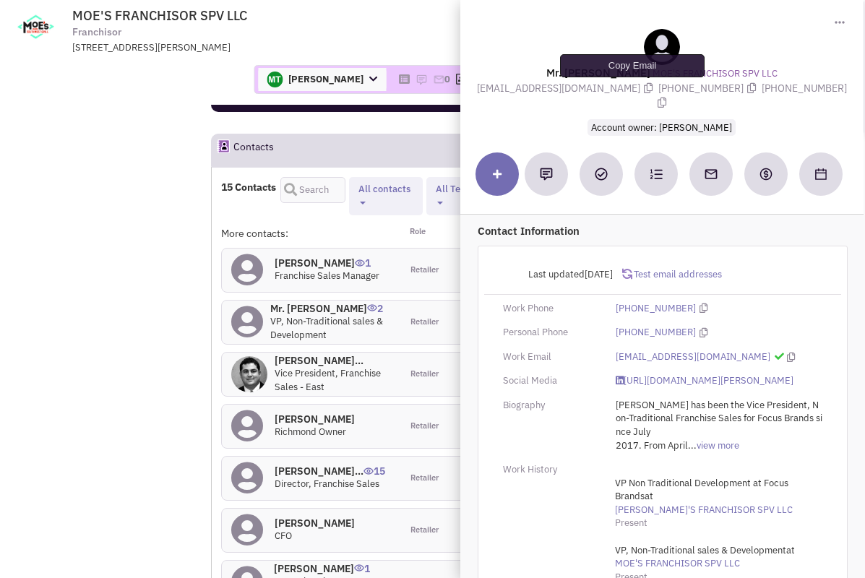
click at [644, 91] on icon at bounding box center [648, 88] width 9 height 10
click at [747, 87] on icon at bounding box center [751, 88] width 9 height 10
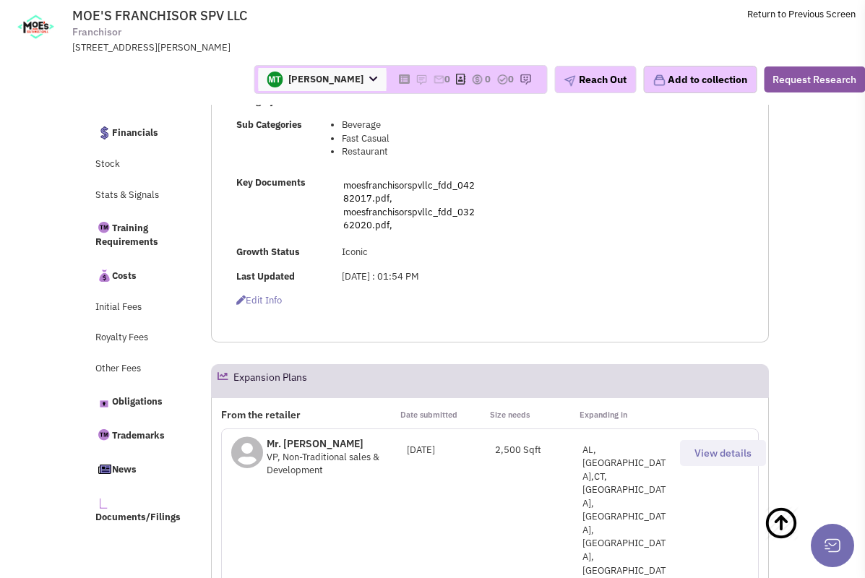
scroll to position [59, 0]
